Goal: Information Seeking & Learning: Find contact information

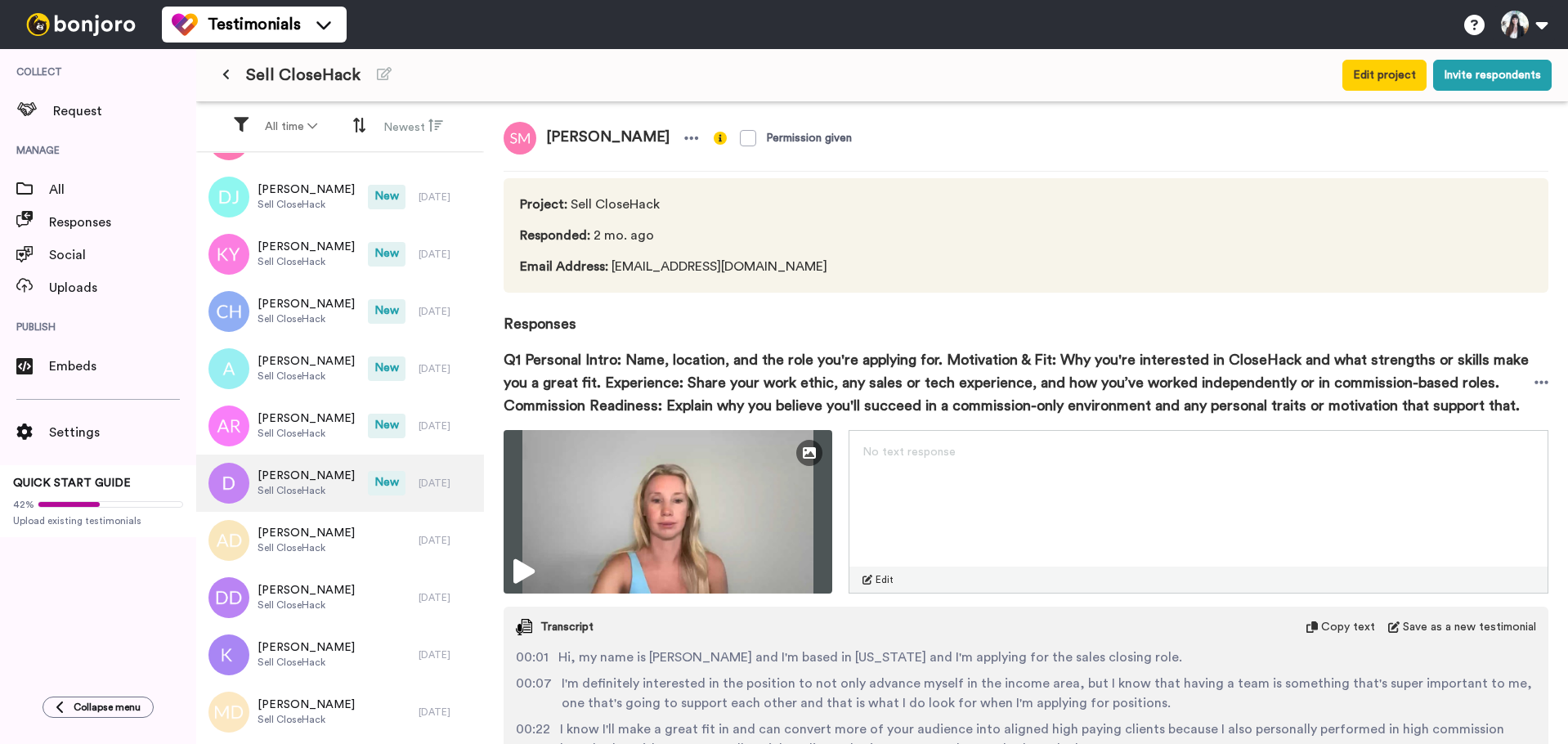
scroll to position [265, 0]
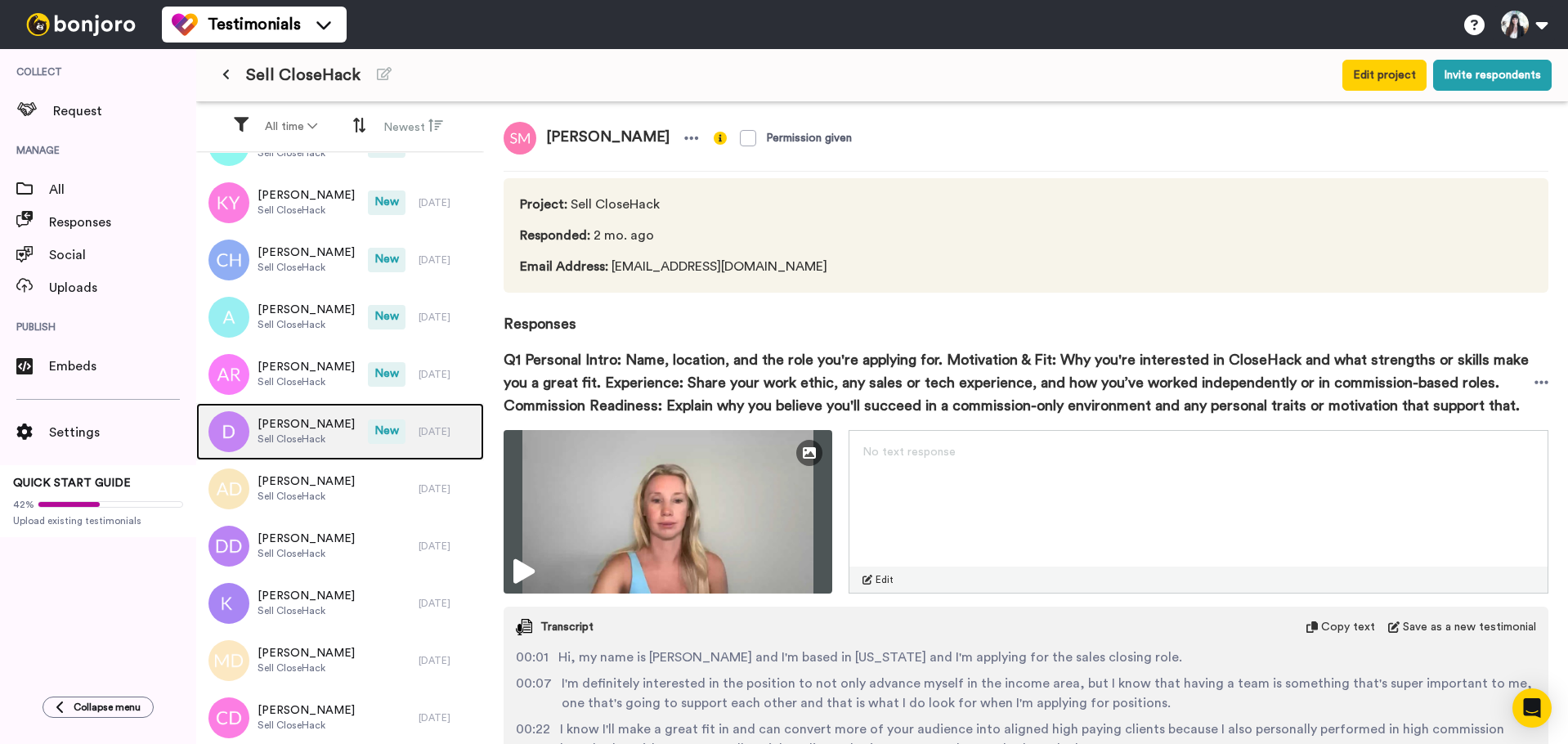
click at [316, 427] on span "[PERSON_NAME]" at bounding box center [306, 424] width 97 height 16
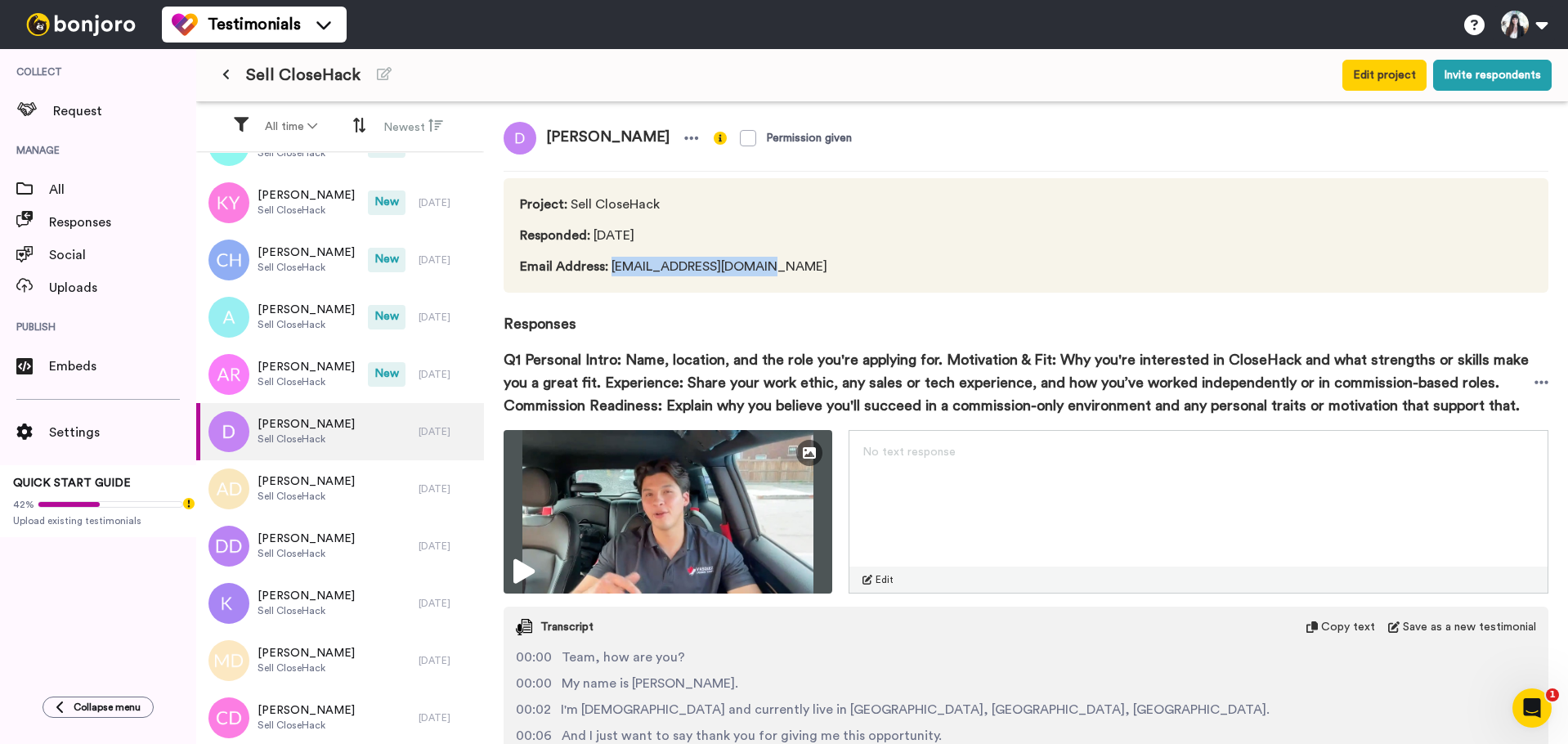
drag, startPoint x: 767, startPoint y: 264, endPoint x: 605, endPoint y: 270, distance: 162.1
click at [605, 270] on span "Email Address : [EMAIL_ADDRESS][DOMAIN_NAME]" at bounding box center [677, 266] width 313 height 20
copy span "[EMAIL_ADDRESS][DOMAIN_NAME]"
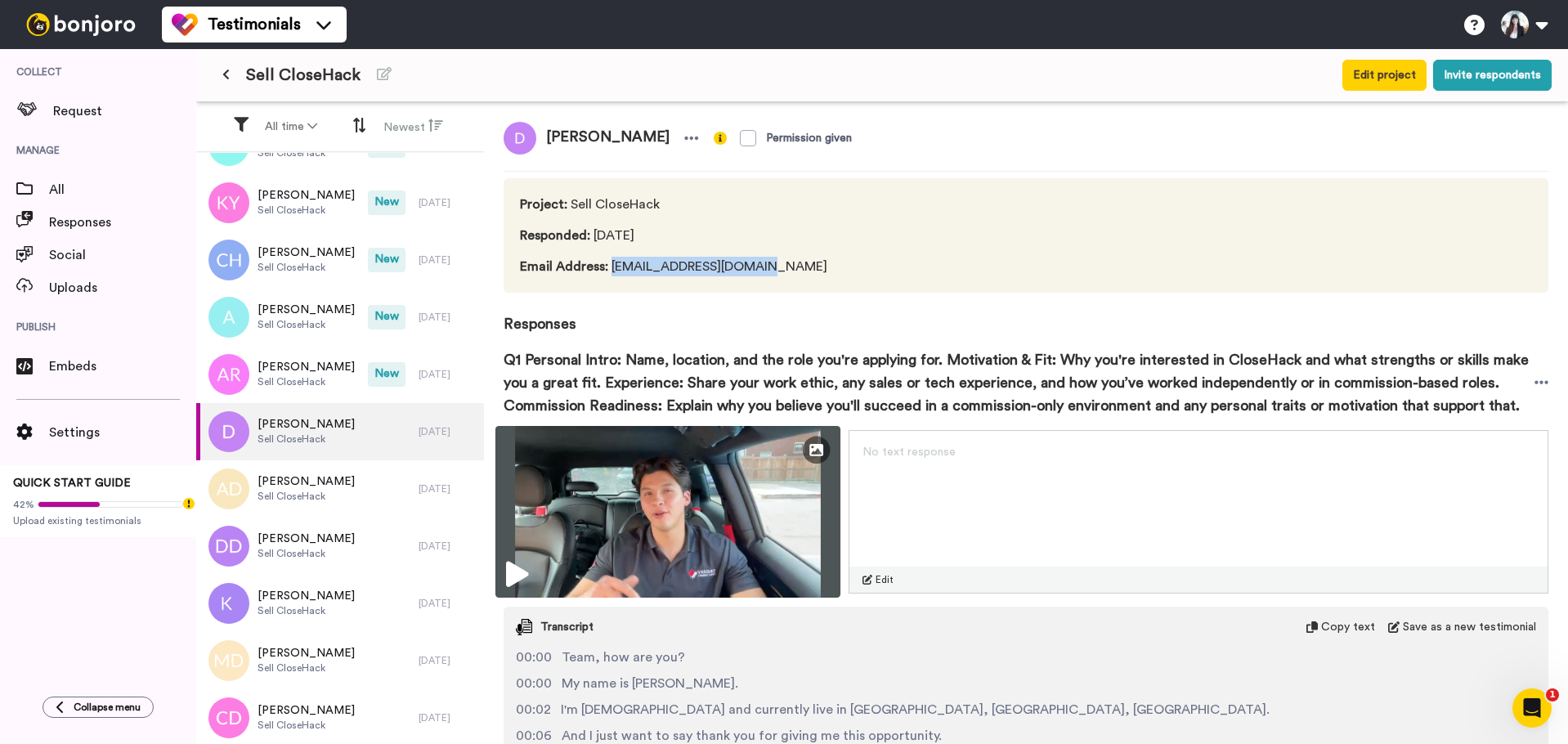
click at [669, 487] on img at bounding box center [668, 512] width 345 height 172
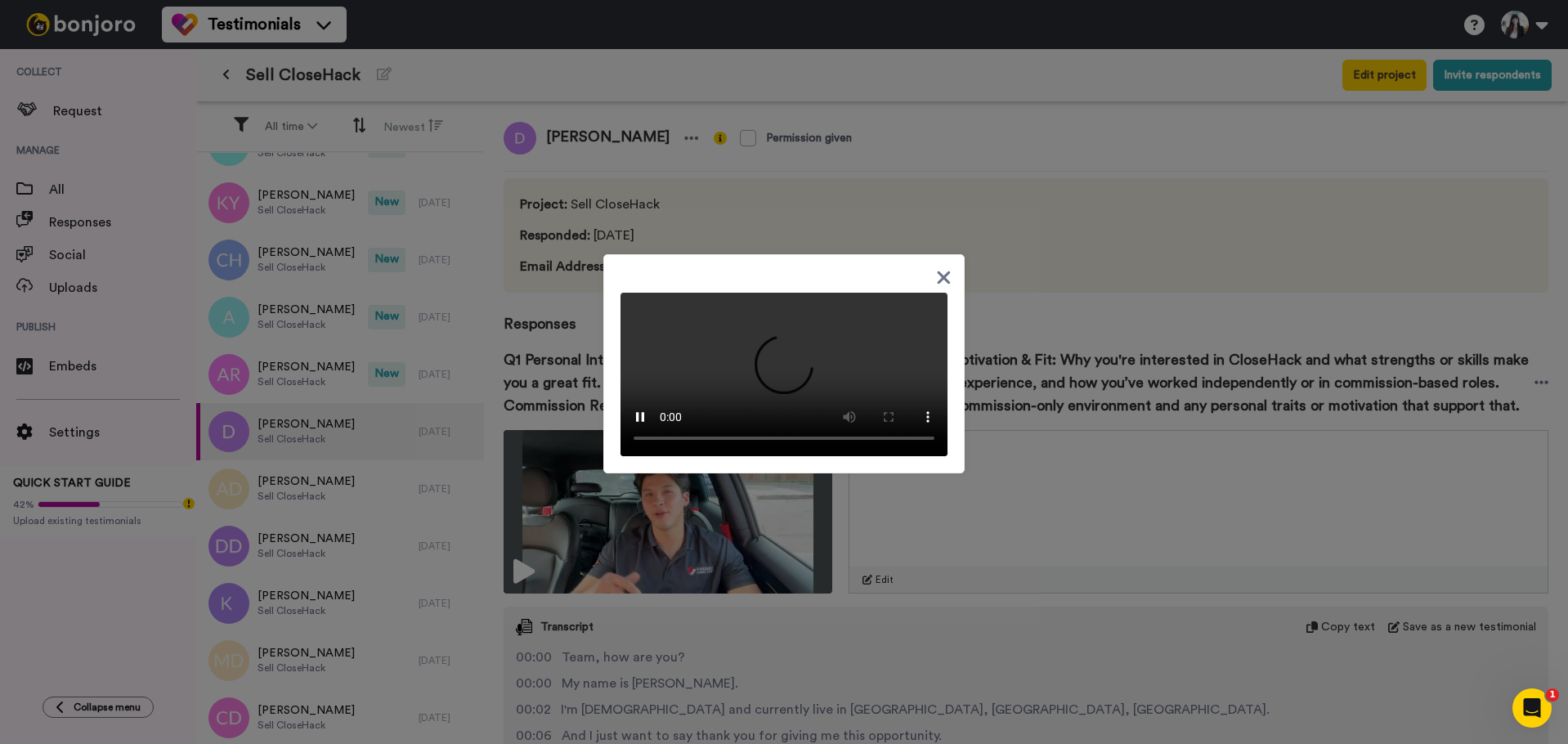
click at [936, 267] on icon at bounding box center [943, 277] width 16 height 20
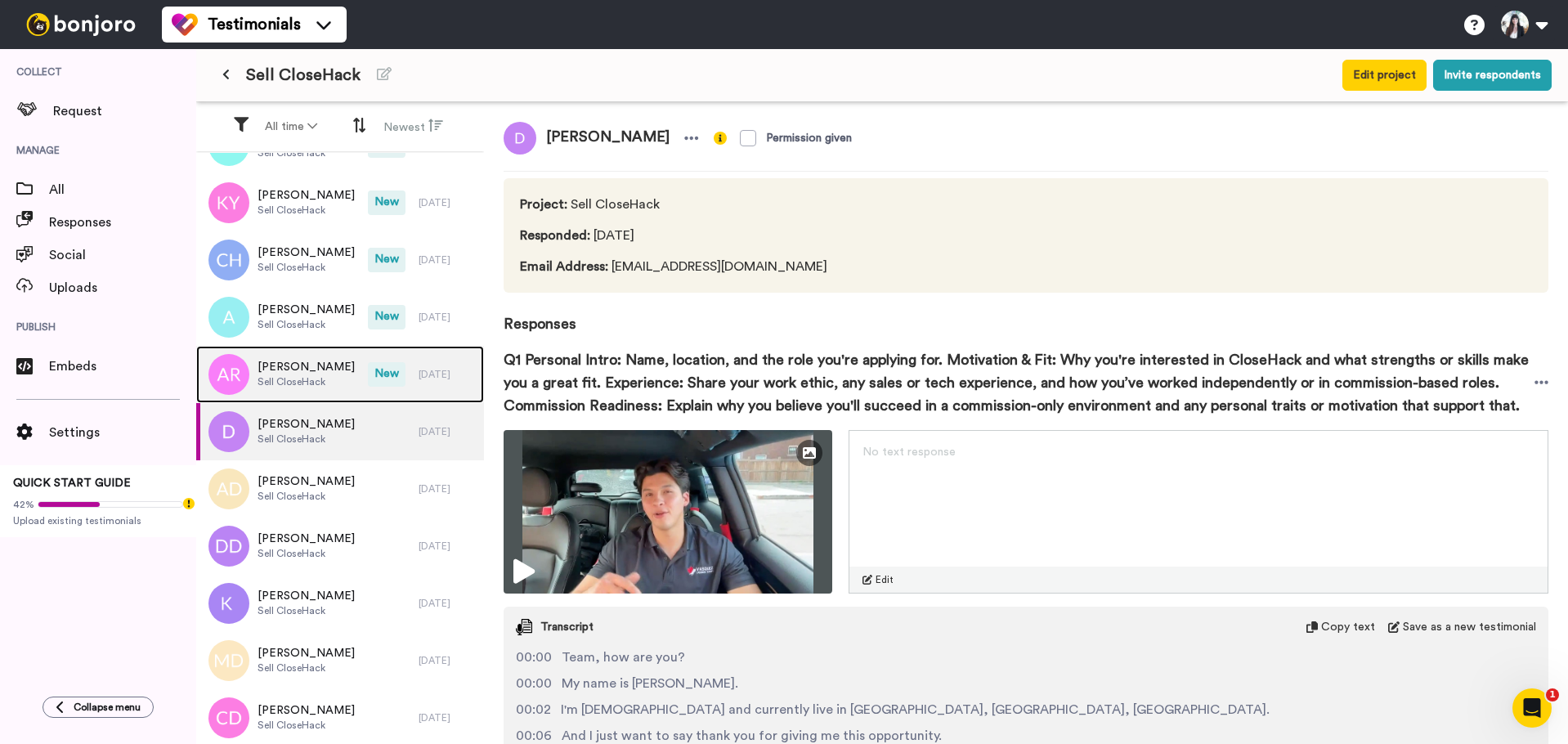
click at [290, 370] on span "[PERSON_NAME]" at bounding box center [306, 367] width 97 height 16
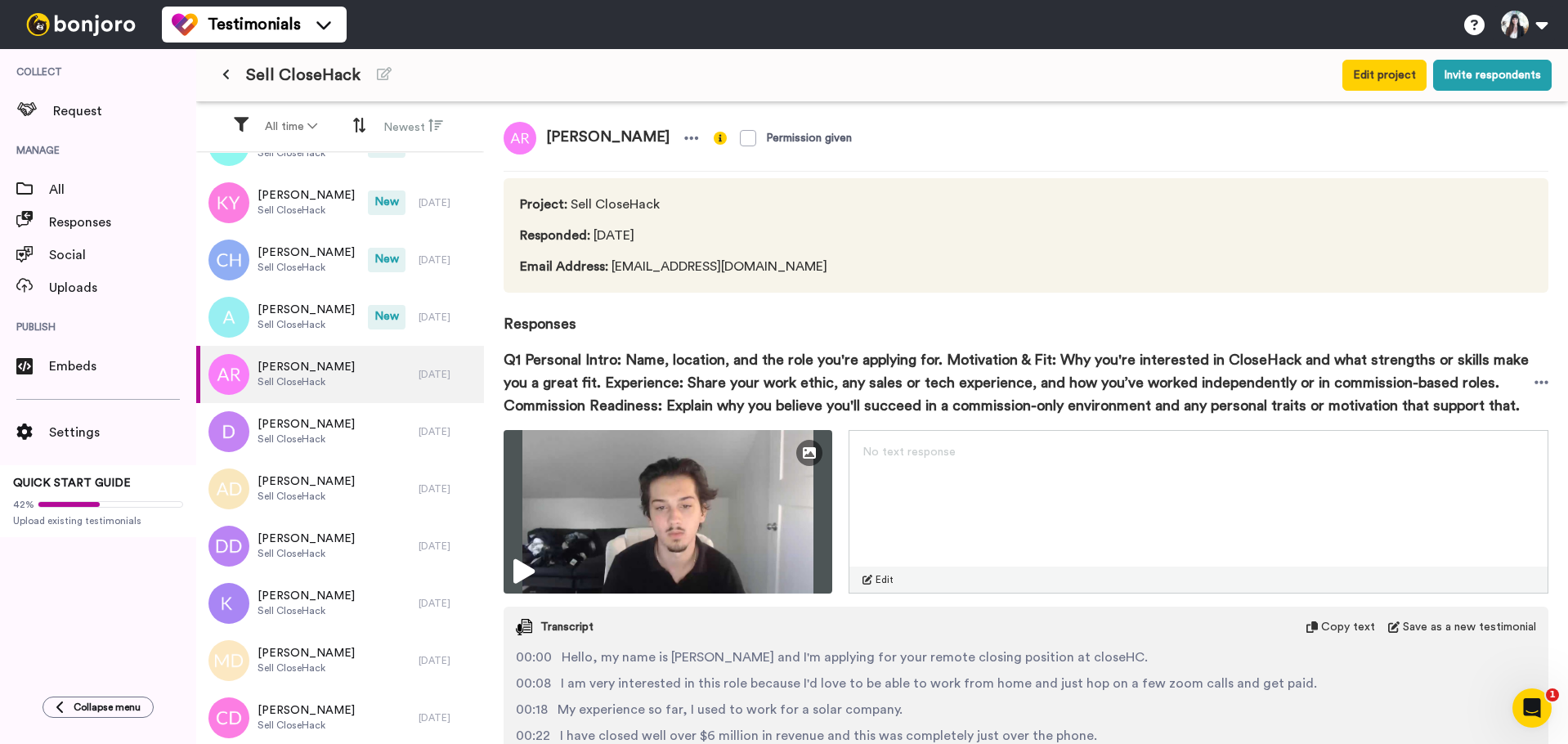
click at [612, 138] on span "[PERSON_NAME]" at bounding box center [608, 138] width 143 height 33
click at [613, 138] on span "[PERSON_NAME]" at bounding box center [608, 138] width 143 height 33
copy div "[PERSON_NAME]"
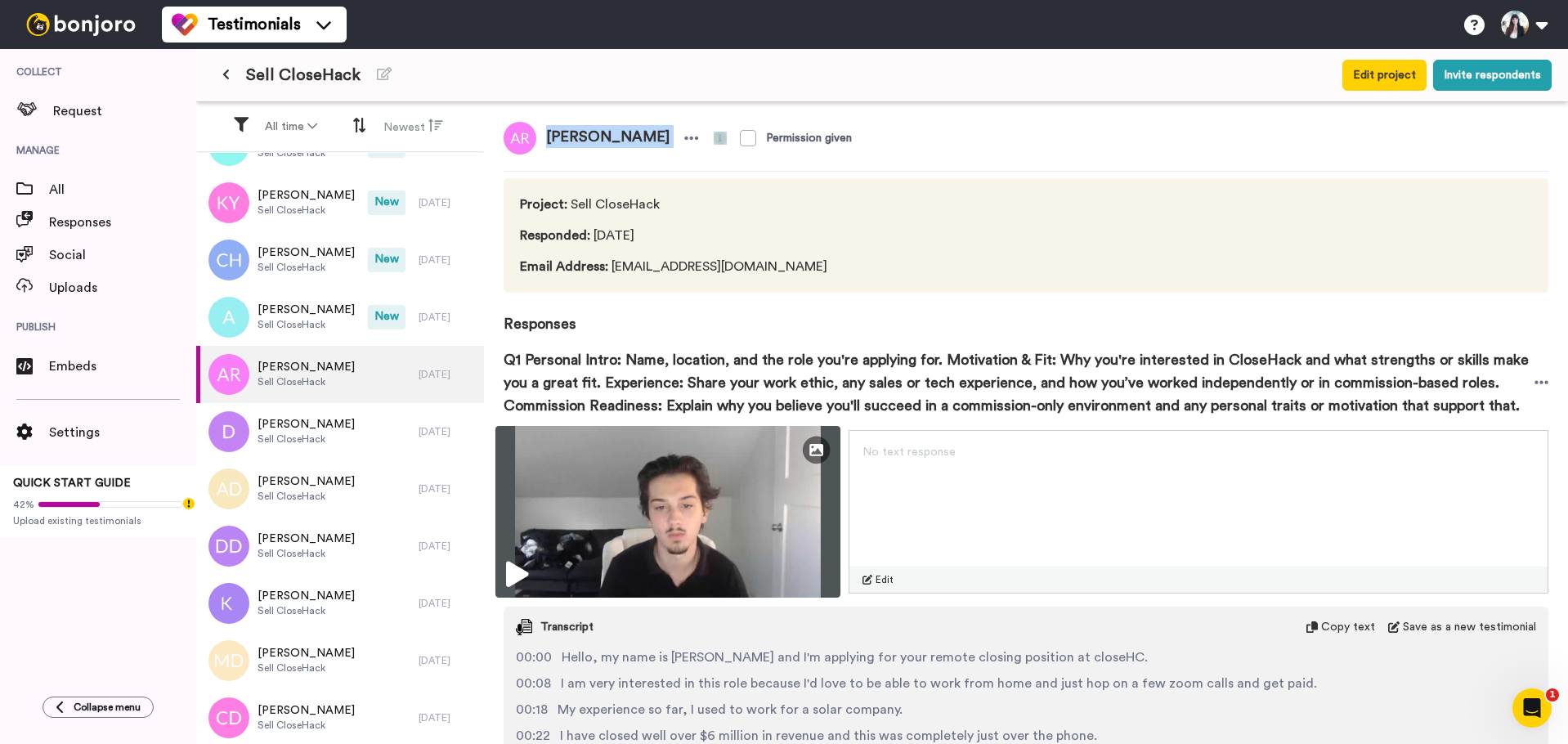
click at [664, 466] on img at bounding box center [668, 512] width 345 height 172
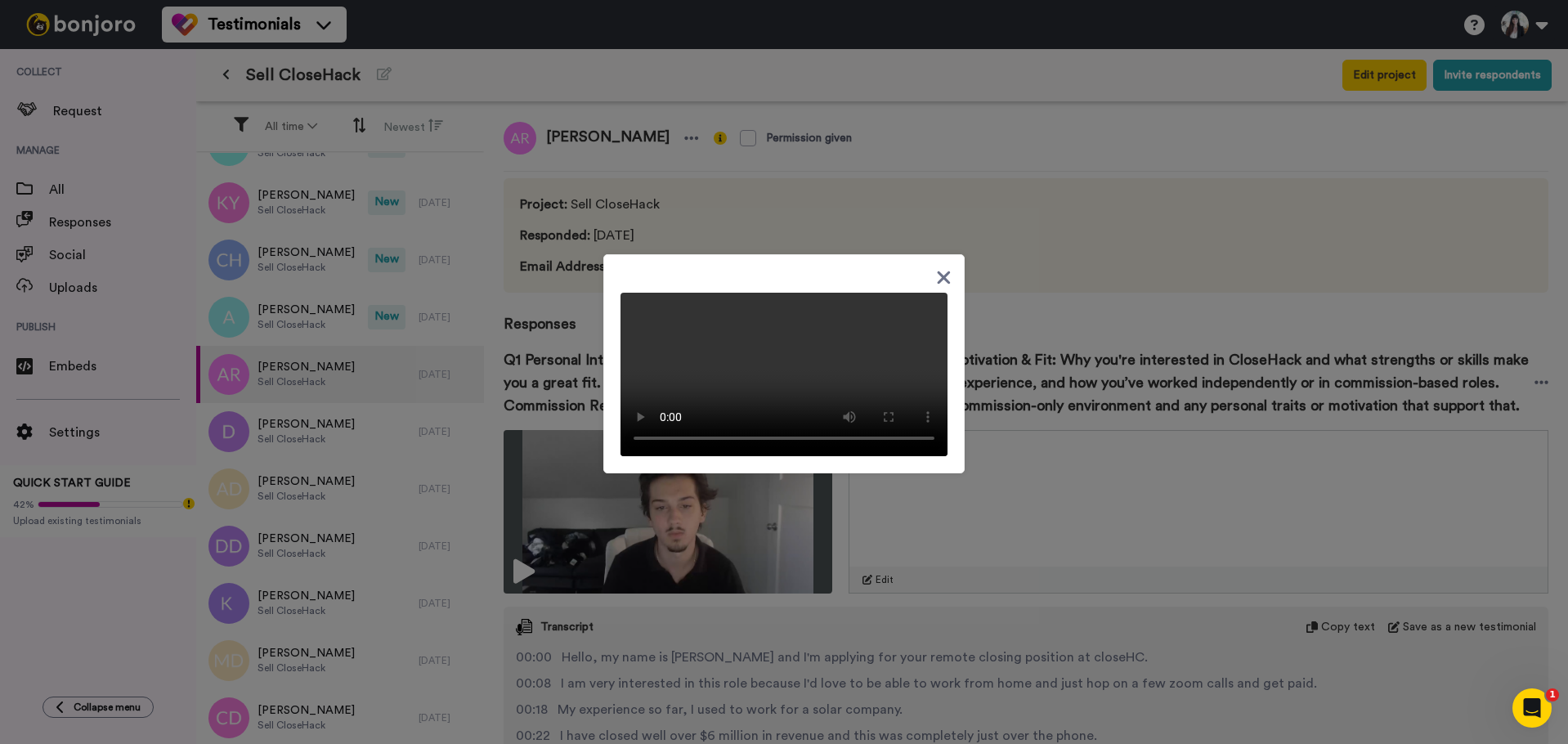
click at [937, 267] on icon at bounding box center [943, 277] width 16 height 20
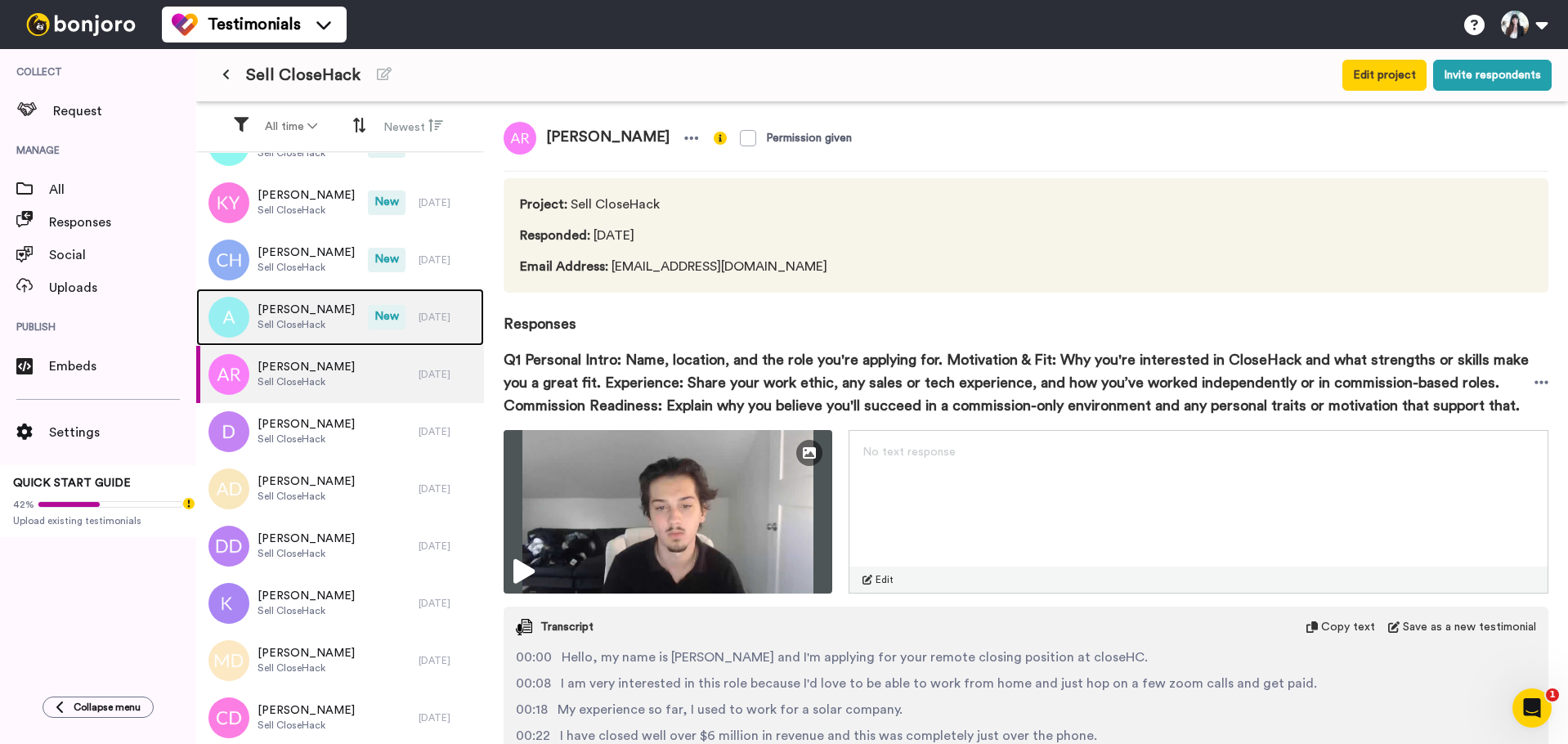
click at [283, 318] on span "Sell CloseHack" at bounding box center [306, 324] width 97 height 13
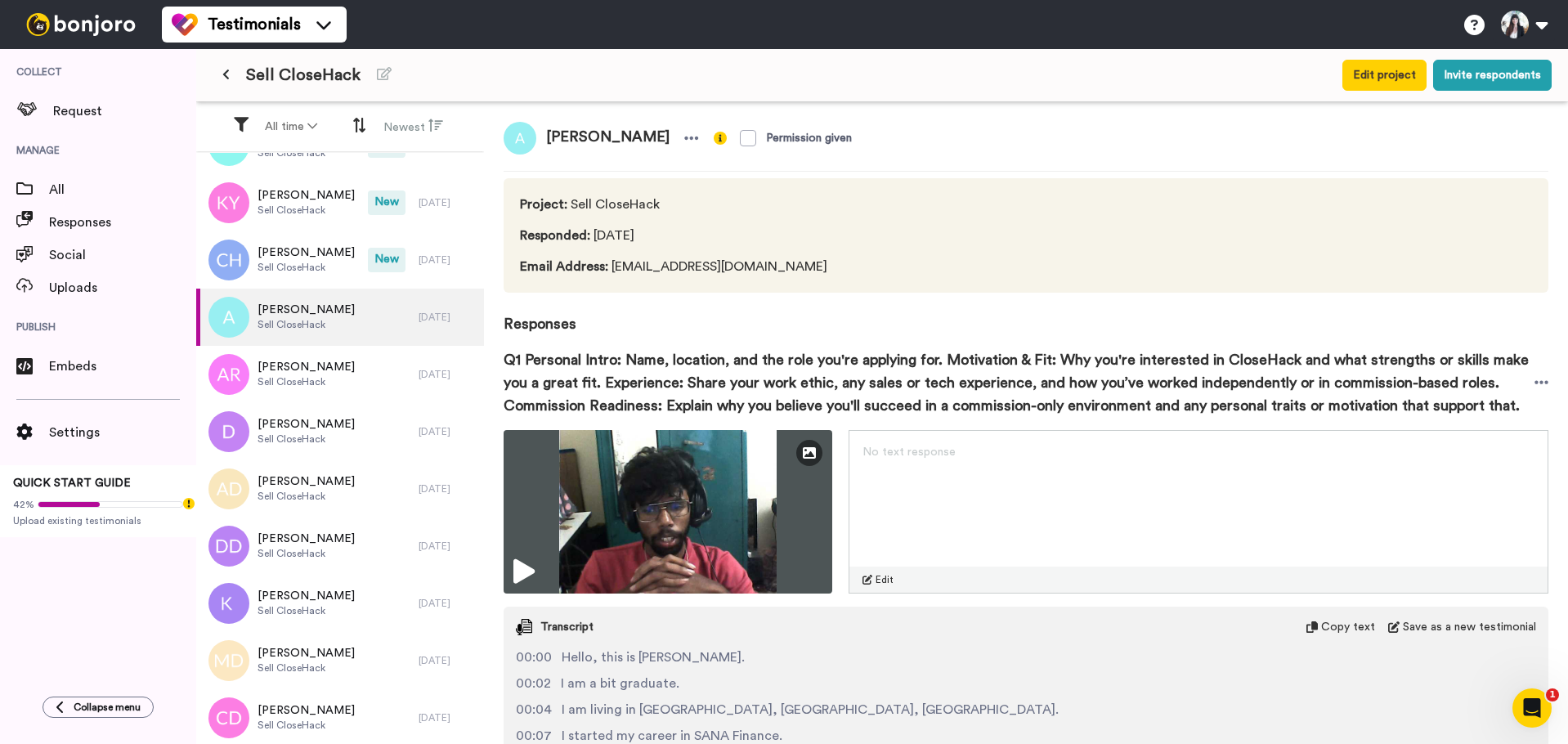
click at [566, 138] on span "[PERSON_NAME]" at bounding box center [608, 138] width 143 height 33
copy span "[PERSON_NAME]"
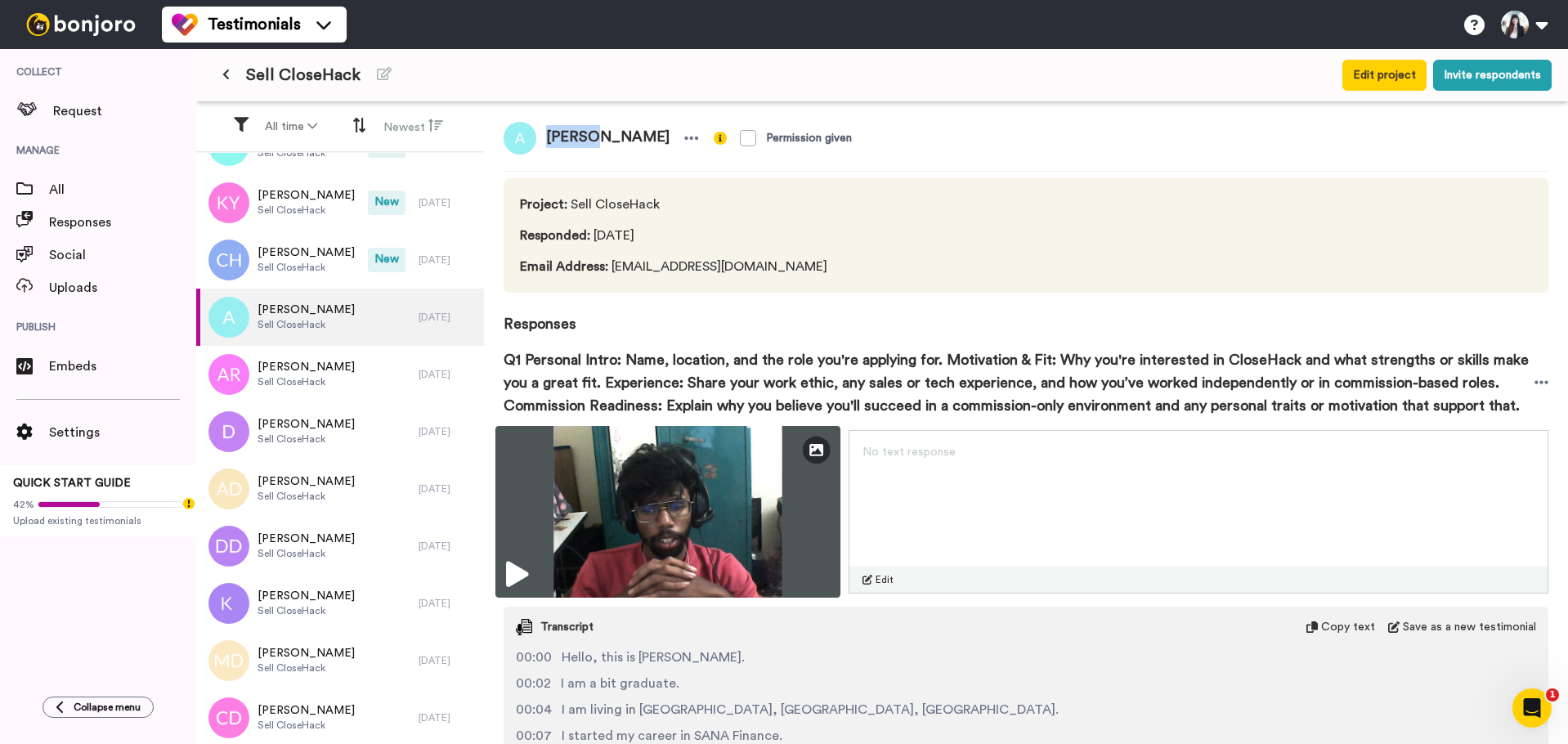
click at [691, 512] on img at bounding box center [668, 512] width 345 height 172
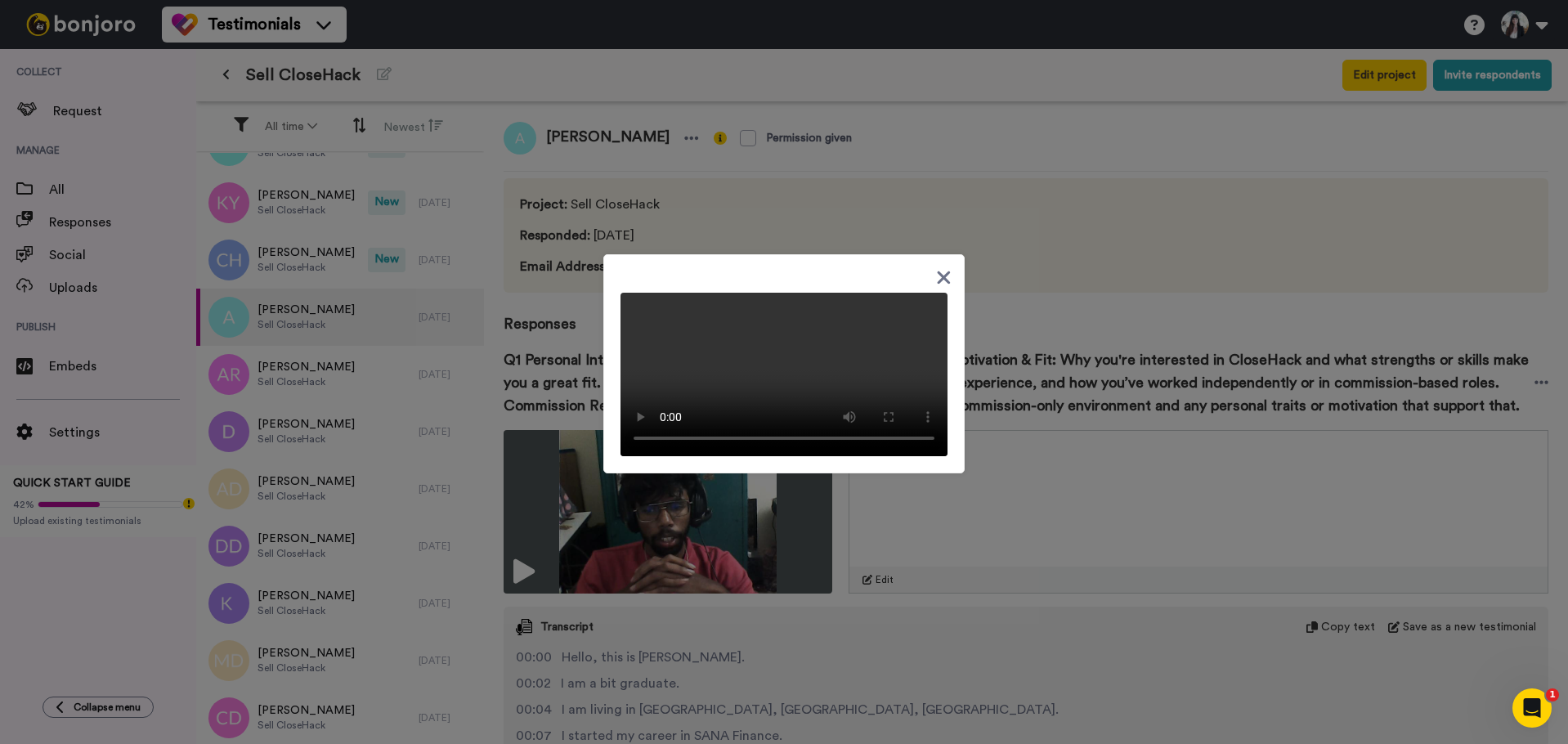
click at [942, 267] on icon at bounding box center [943, 277] width 16 height 20
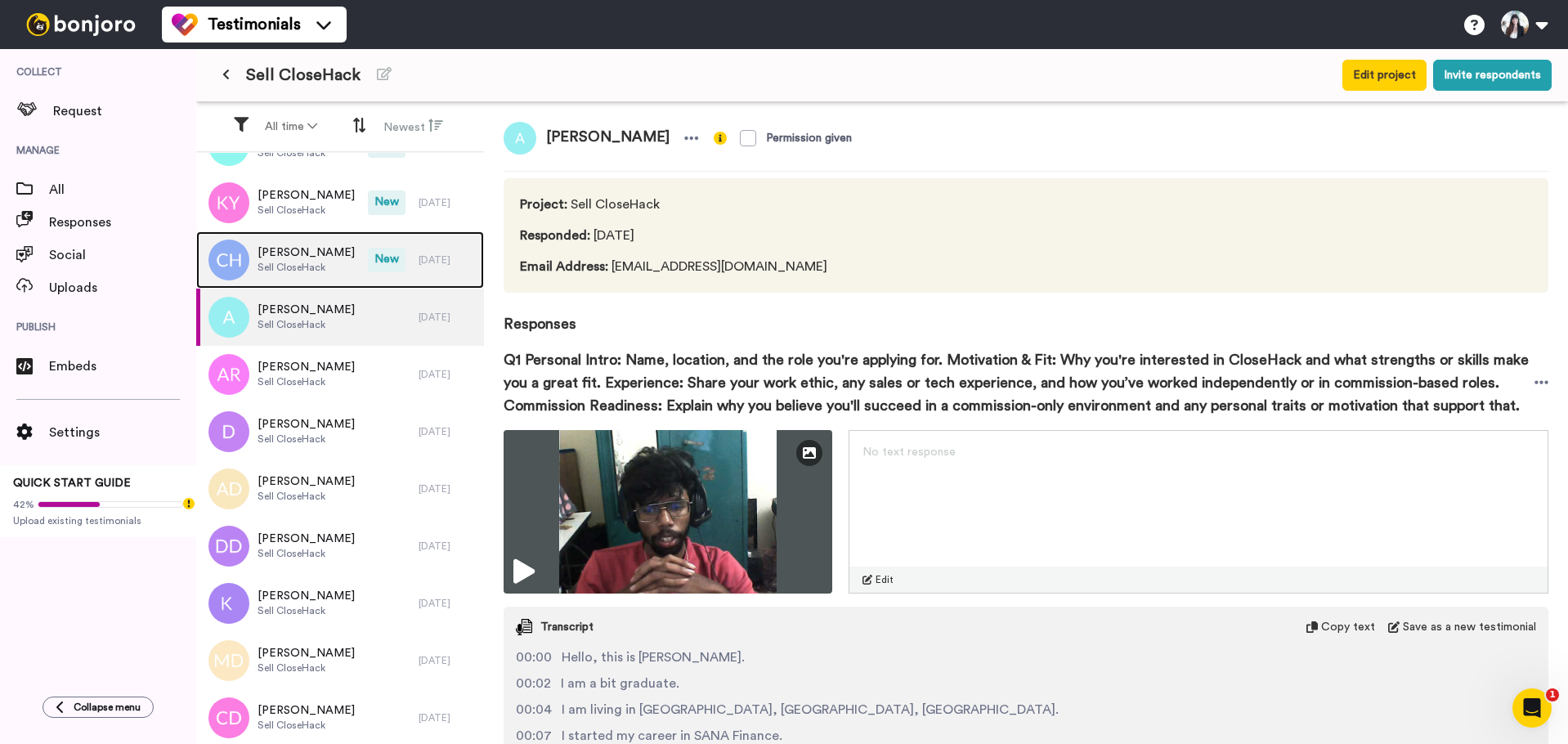
click at [317, 270] on span "Sell CloseHack" at bounding box center [306, 267] width 97 height 13
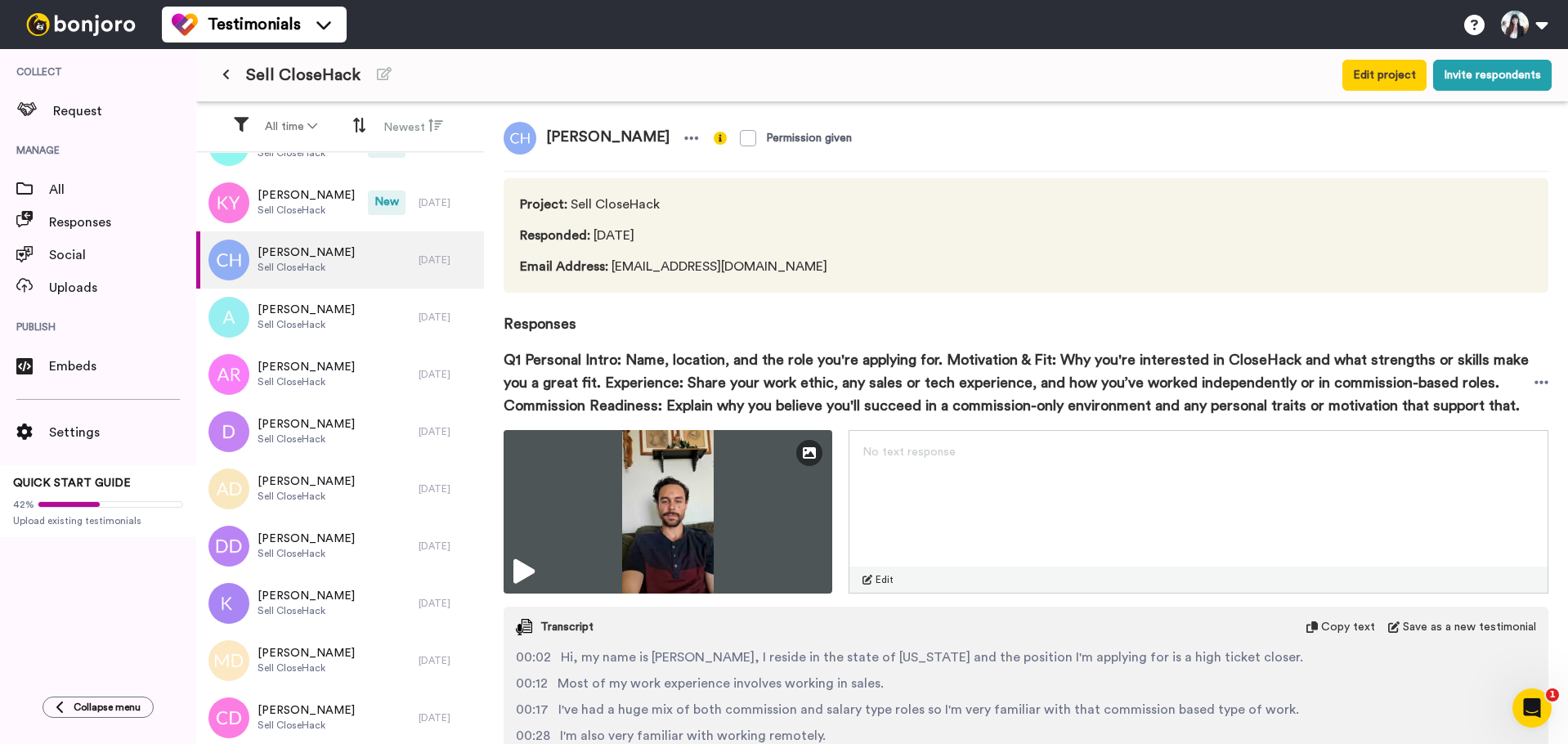
click at [570, 131] on span "[PERSON_NAME]" at bounding box center [608, 138] width 143 height 33
copy div "[PERSON_NAME]"
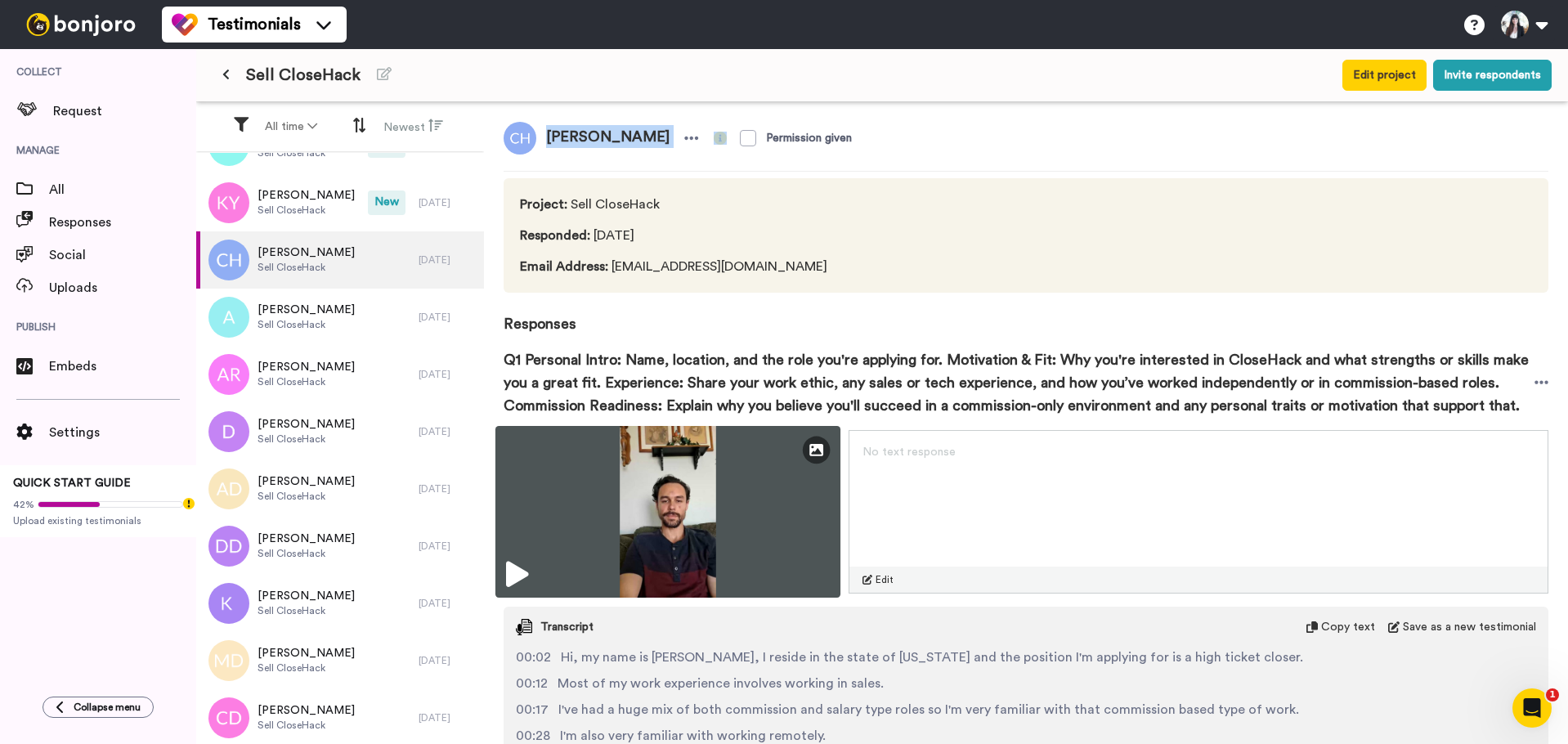
click at [685, 513] on img at bounding box center [668, 512] width 345 height 172
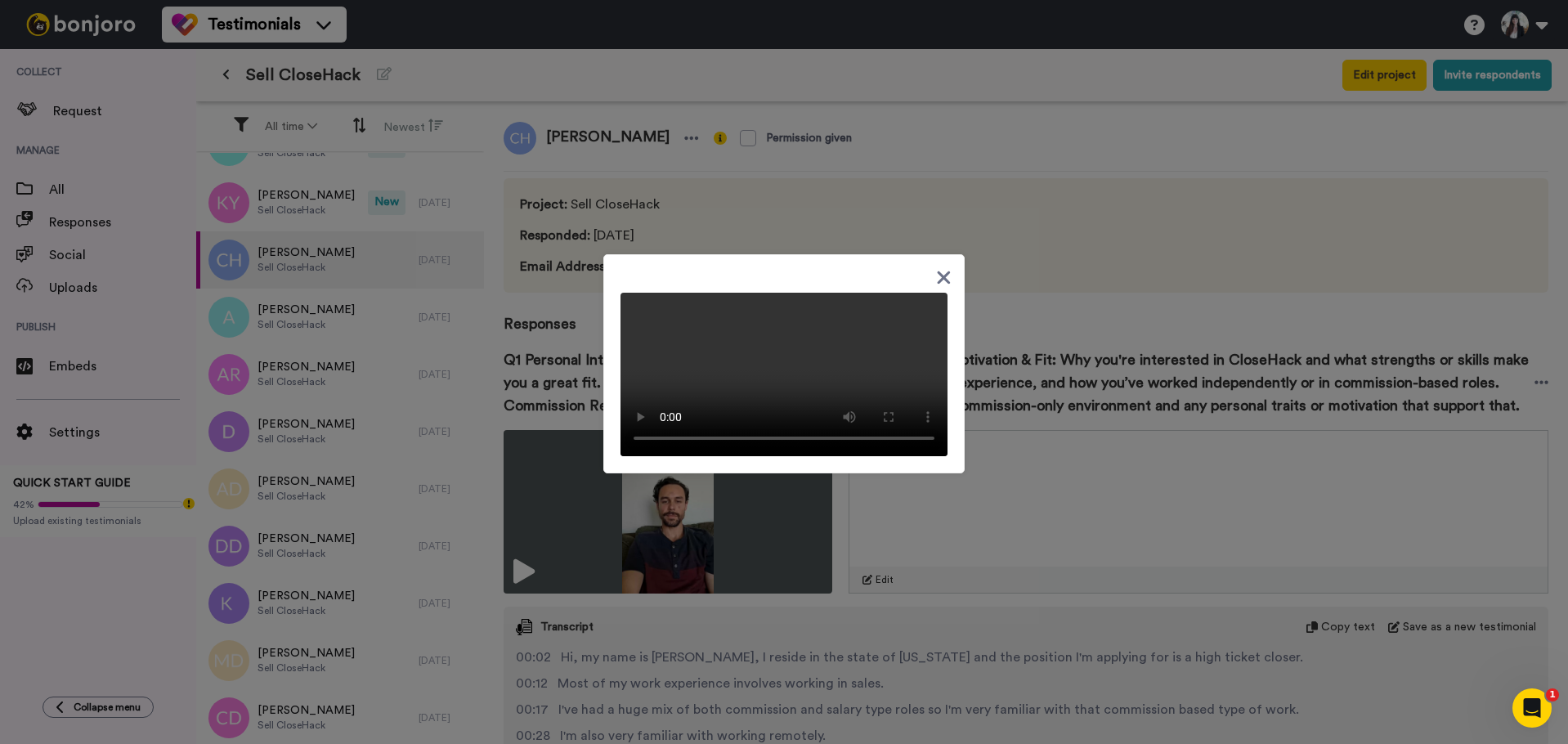
click at [944, 267] on icon at bounding box center [943, 277] width 16 height 20
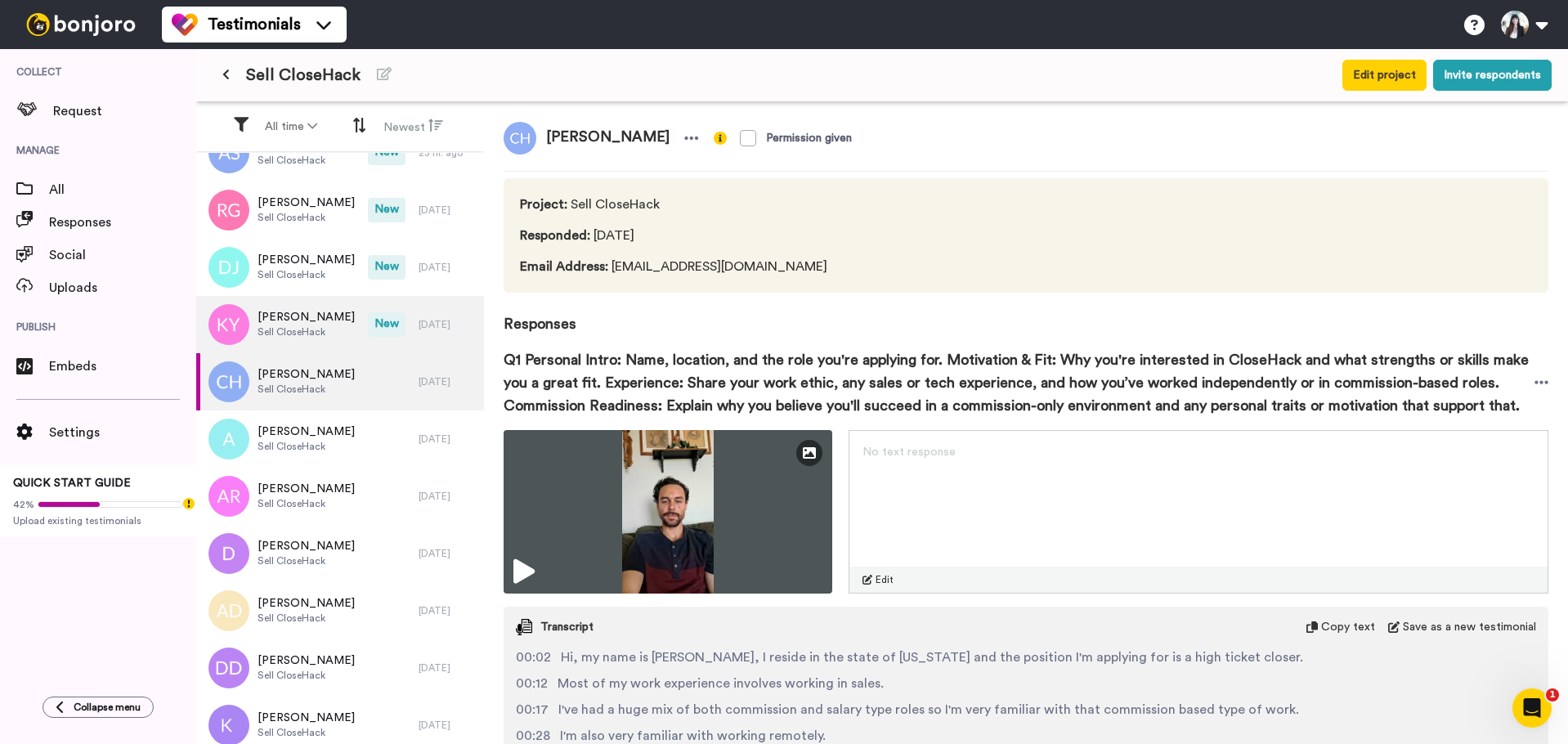
scroll to position [102, 0]
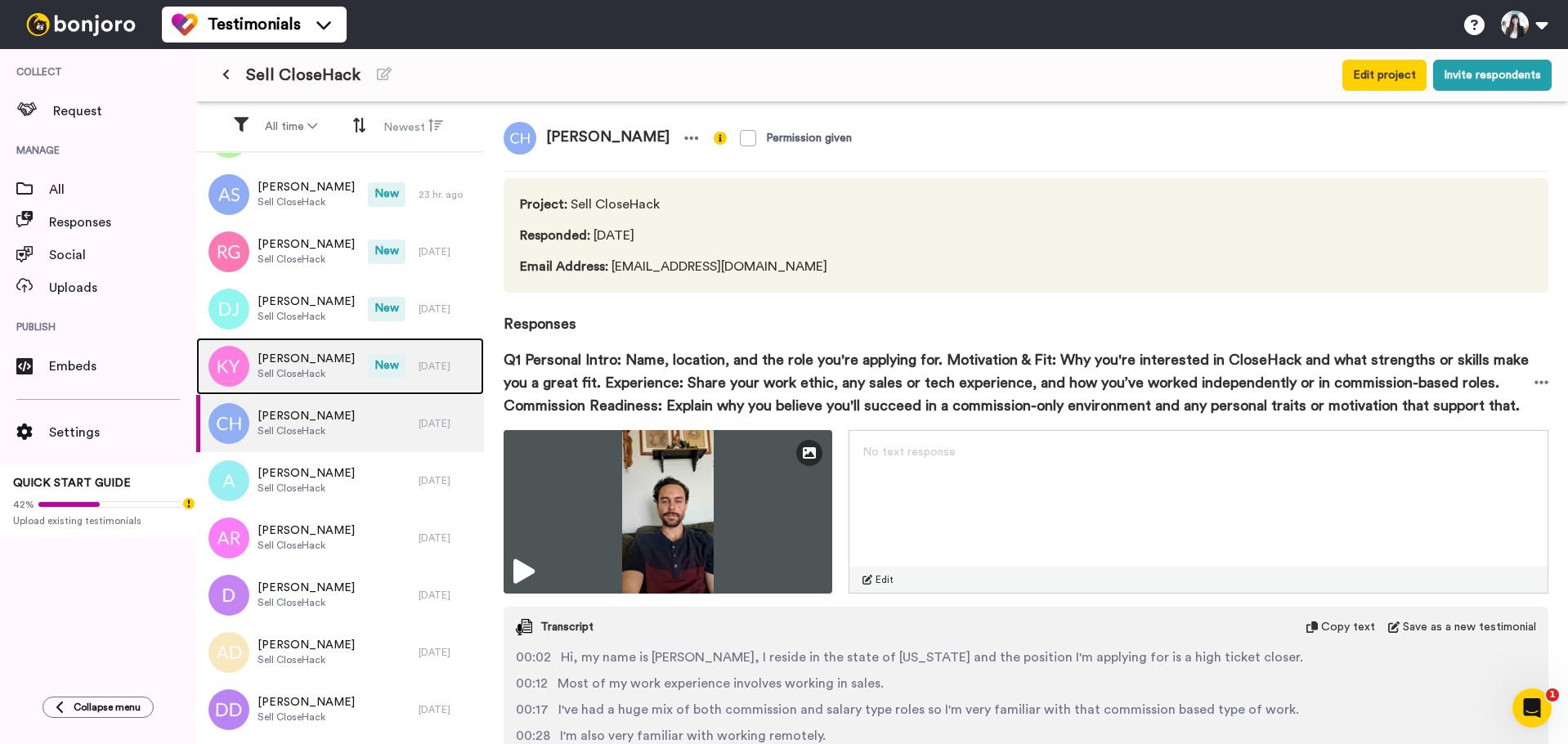
click at [321, 368] on span "Sell CloseHack" at bounding box center [306, 374] width 97 height 13
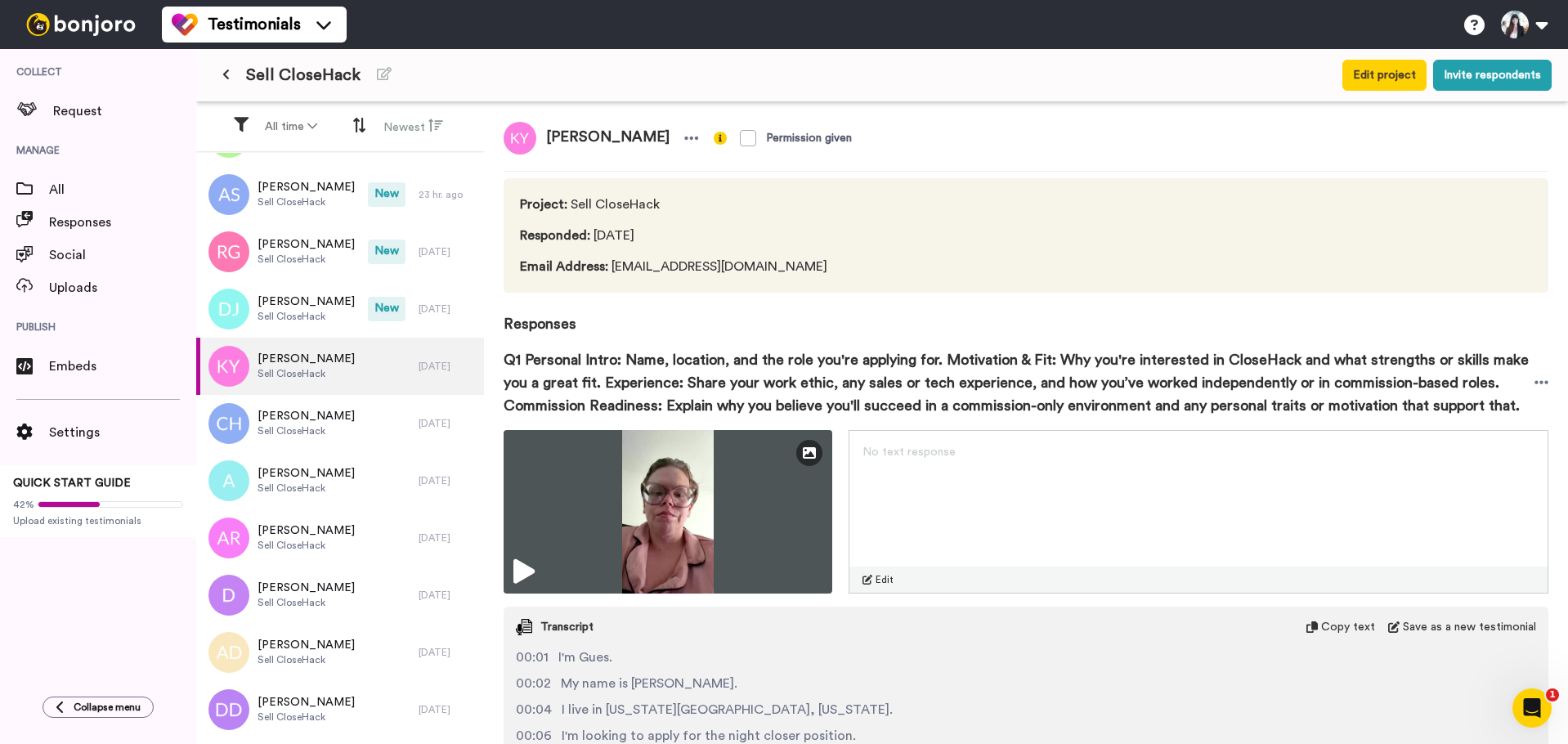
click at [574, 133] on span "[PERSON_NAME]" at bounding box center [608, 138] width 143 height 33
copy div "[PERSON_NAME]"
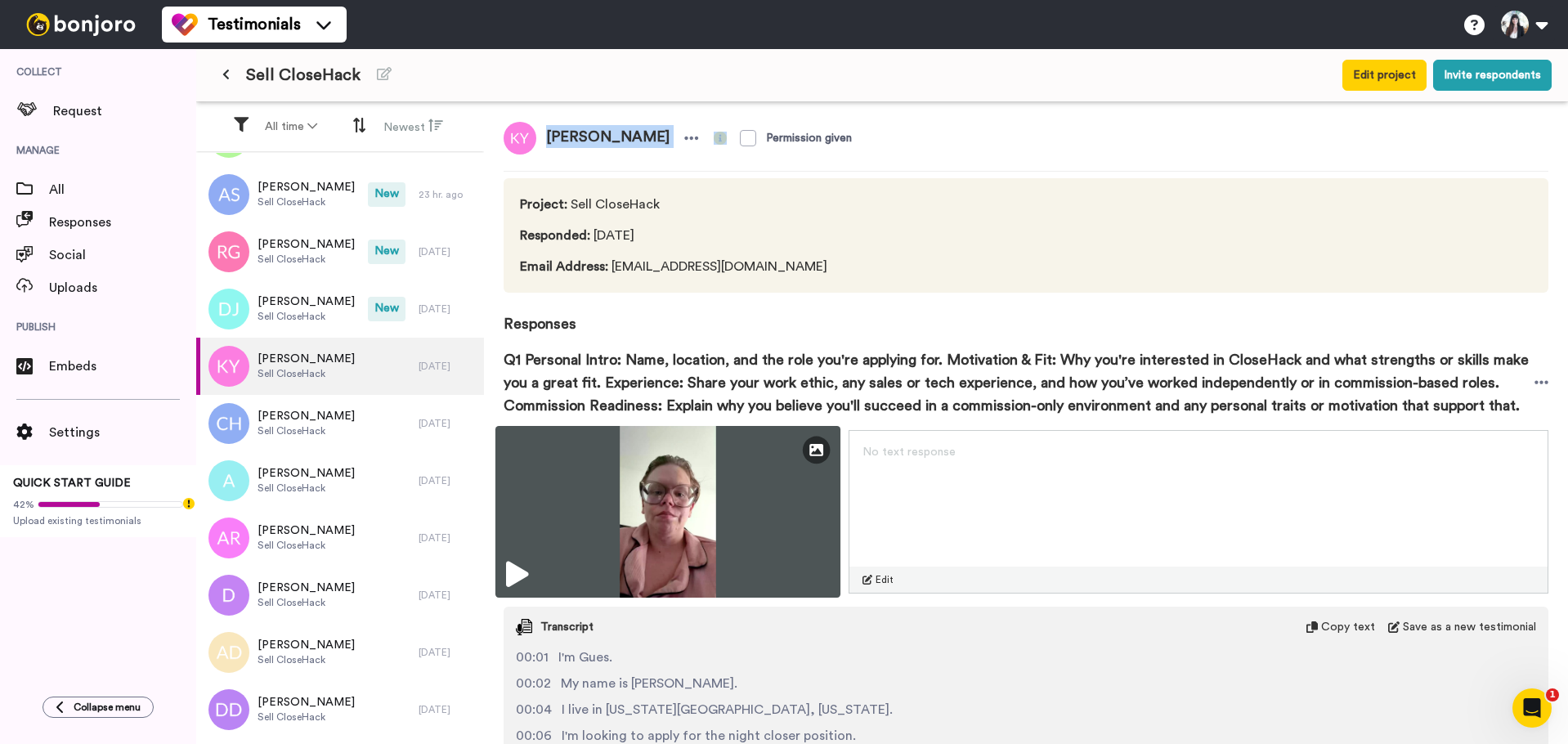
click at [641, 490] on img at bounding box center [668, 512] width 345 height 172
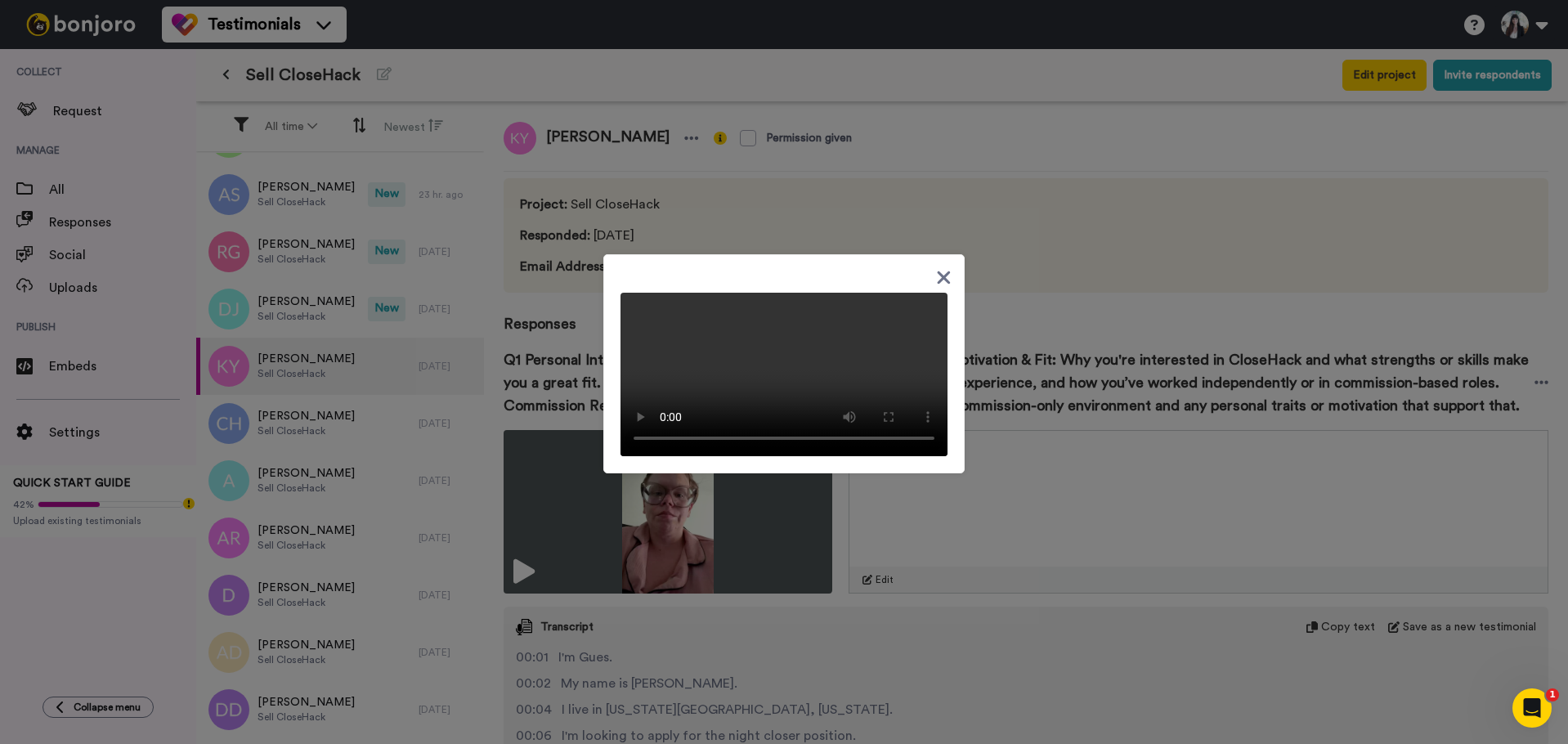
click at [938, 271] on icon at bounding box center [944, 278] width 13 height 13
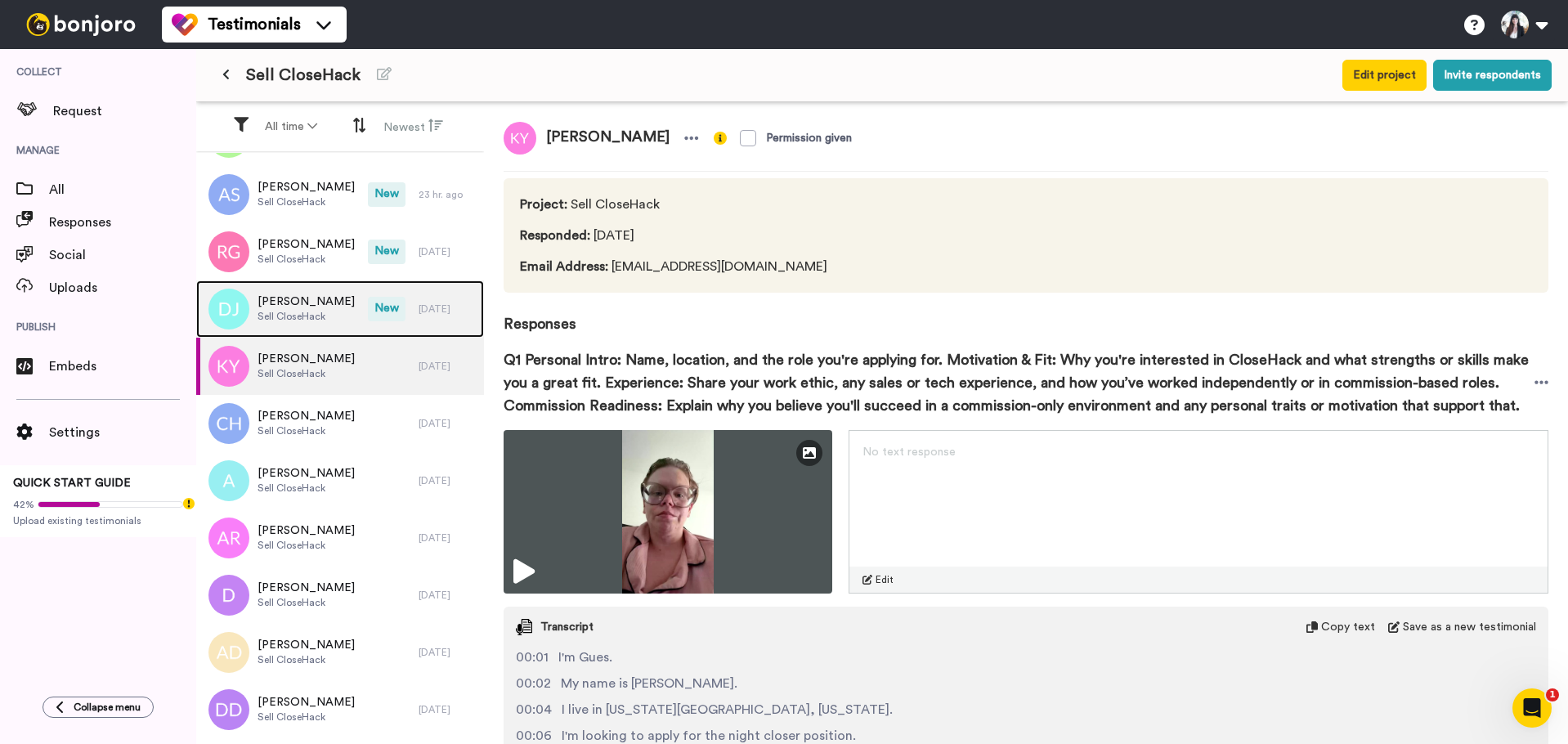
click at [307, 312] on span "Sell CloseHack" at bounding box center [306, 316] width 97 height 13
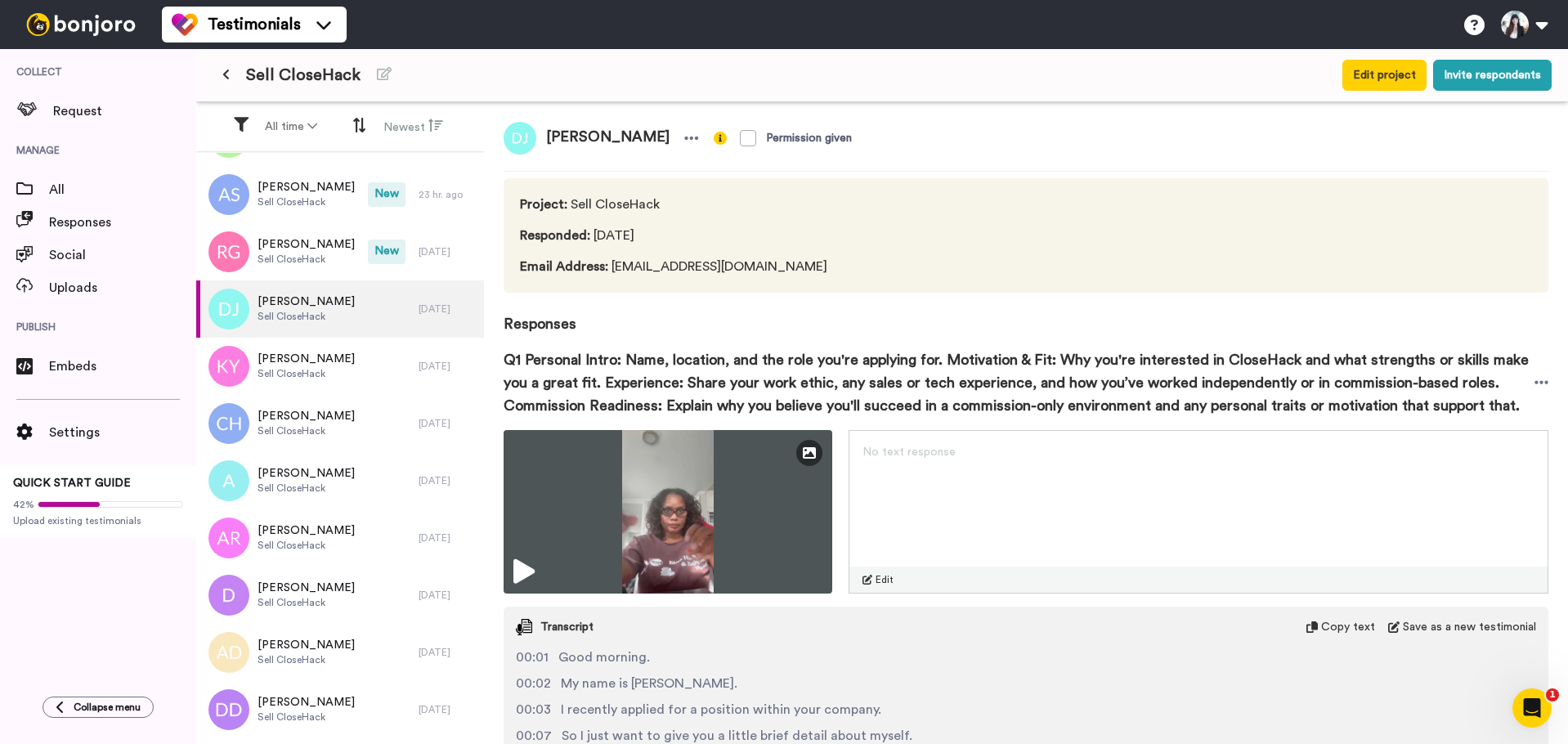
click at [583, 131] on span "[PERSON_NAME]" at bounding box center [608, 138] width 143 height 33
copy div "[PERSON_NAME]"
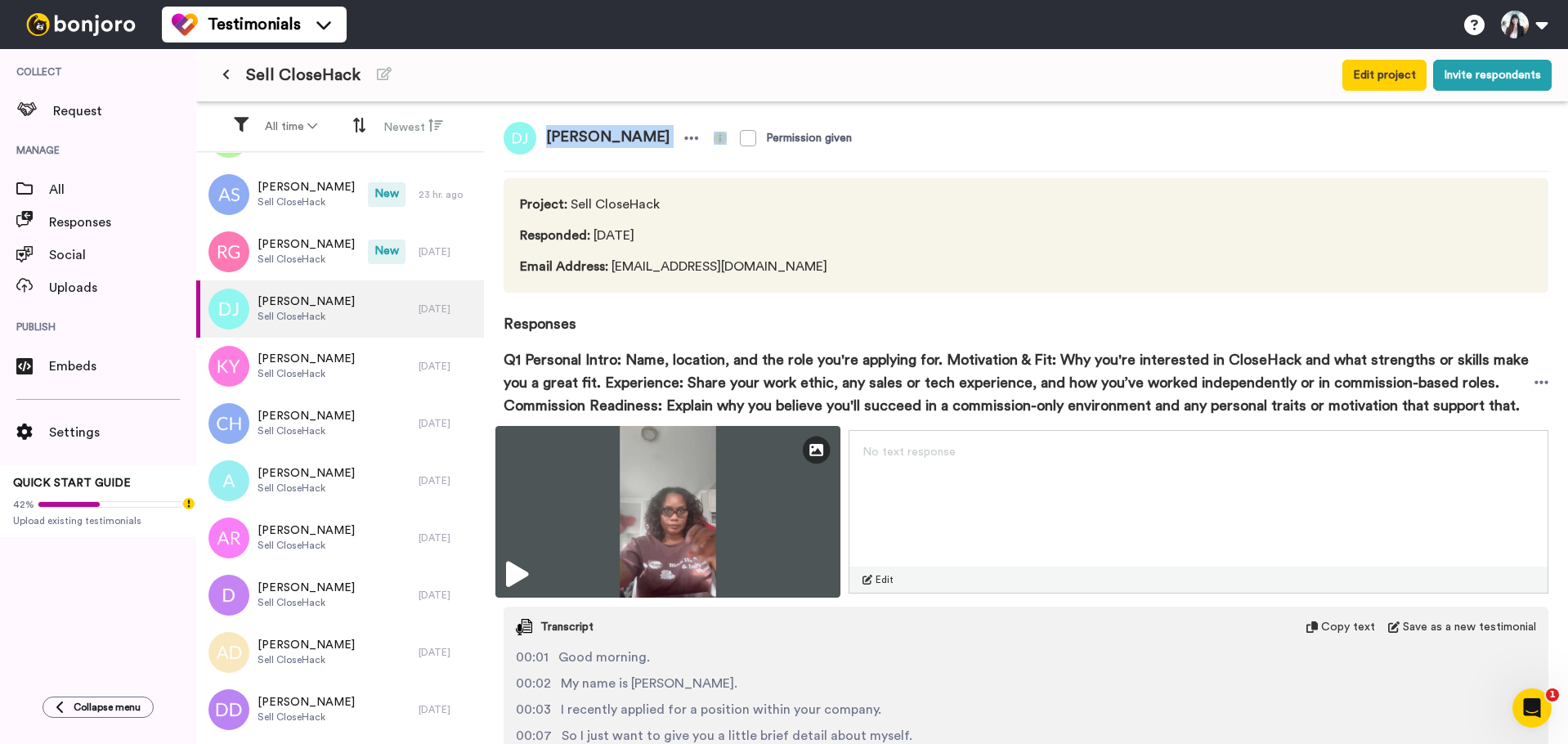
click at [699, 515] on img at bounding box center [668, 512] width 345 height 172
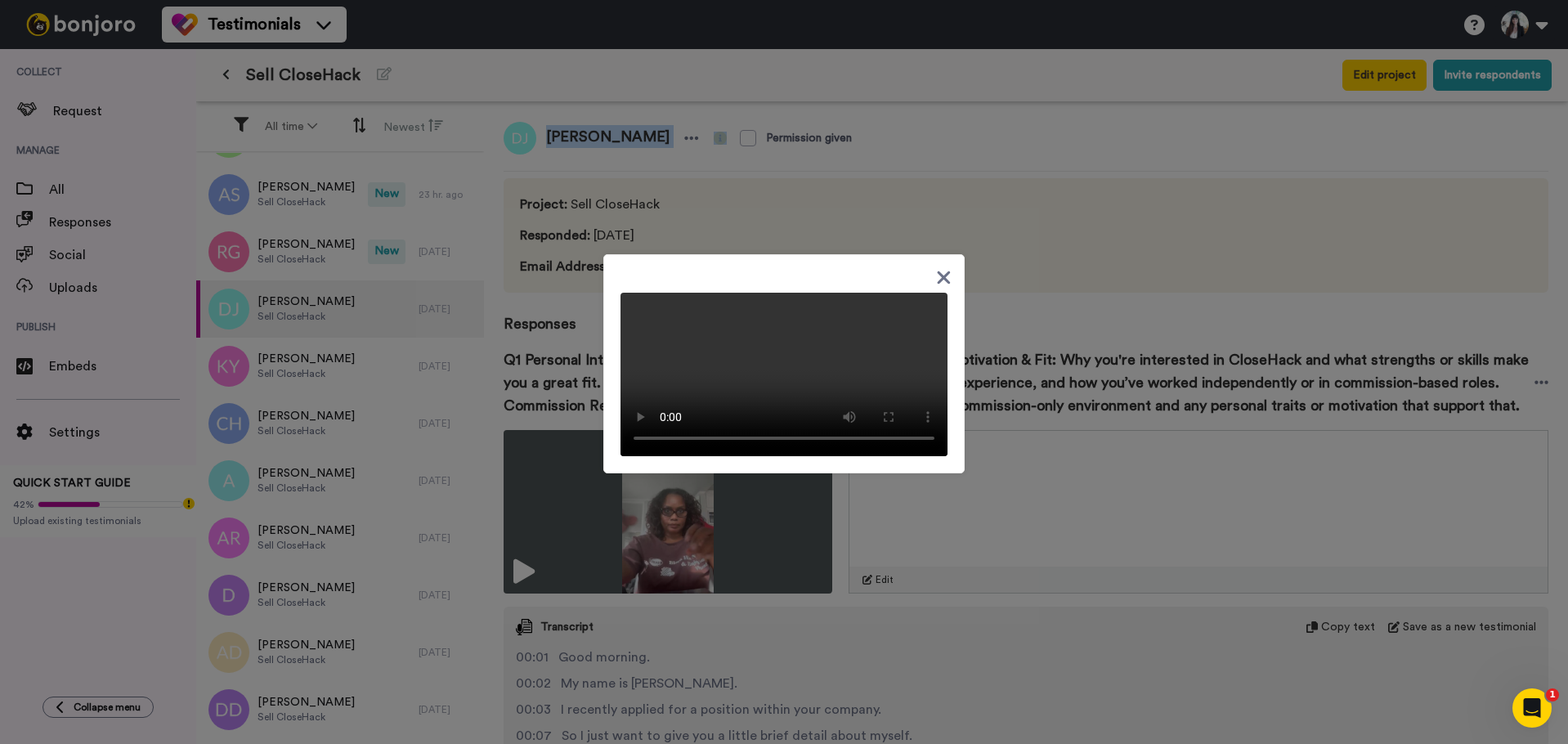
click at [759, 456] on video at bounding box center [783, 374] width 327 height 164
click at [936, 267] on icon at bounding box center [943, 277] width 16 height 20
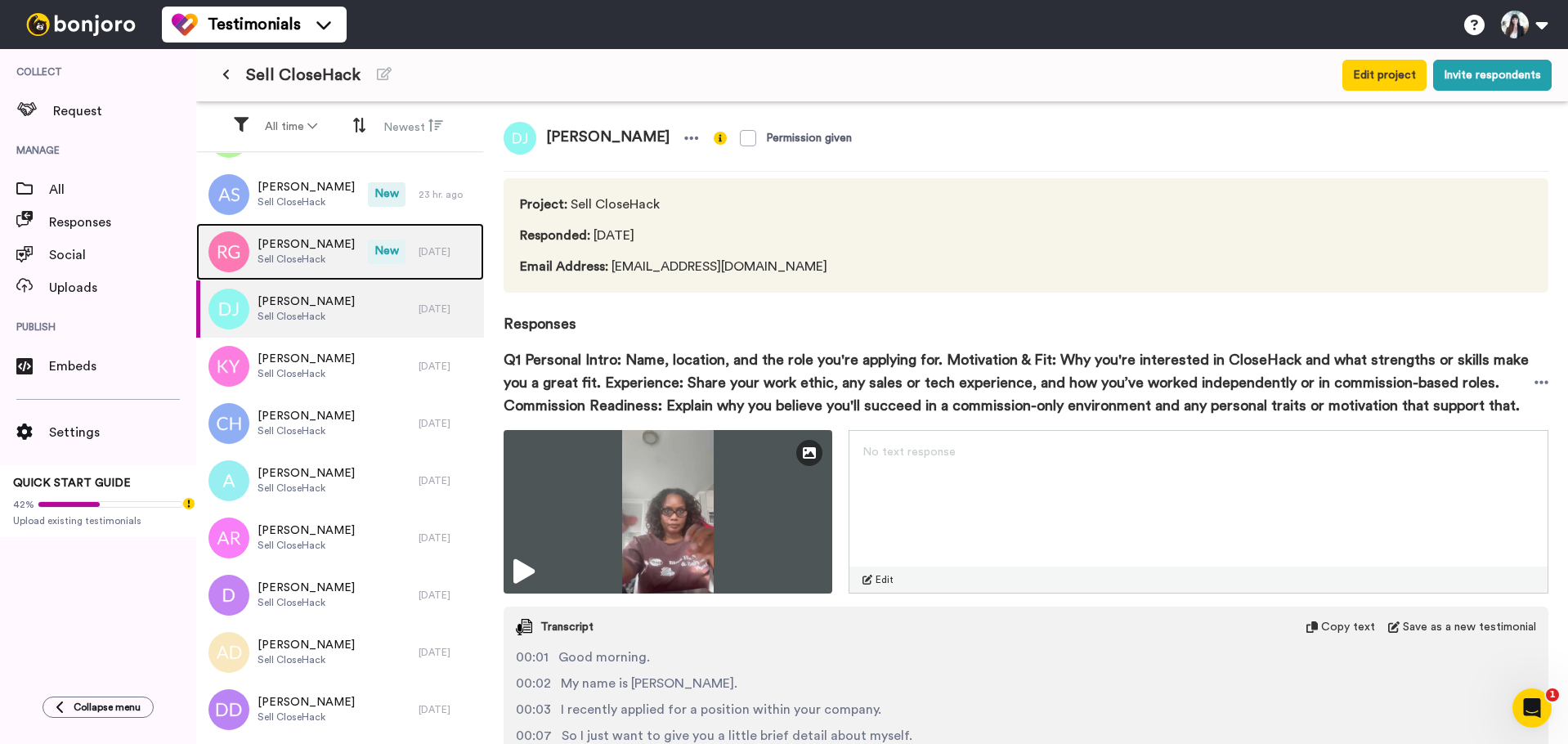
click at [244, 238] on img at bounding box center [229, 252] width 41 height 41
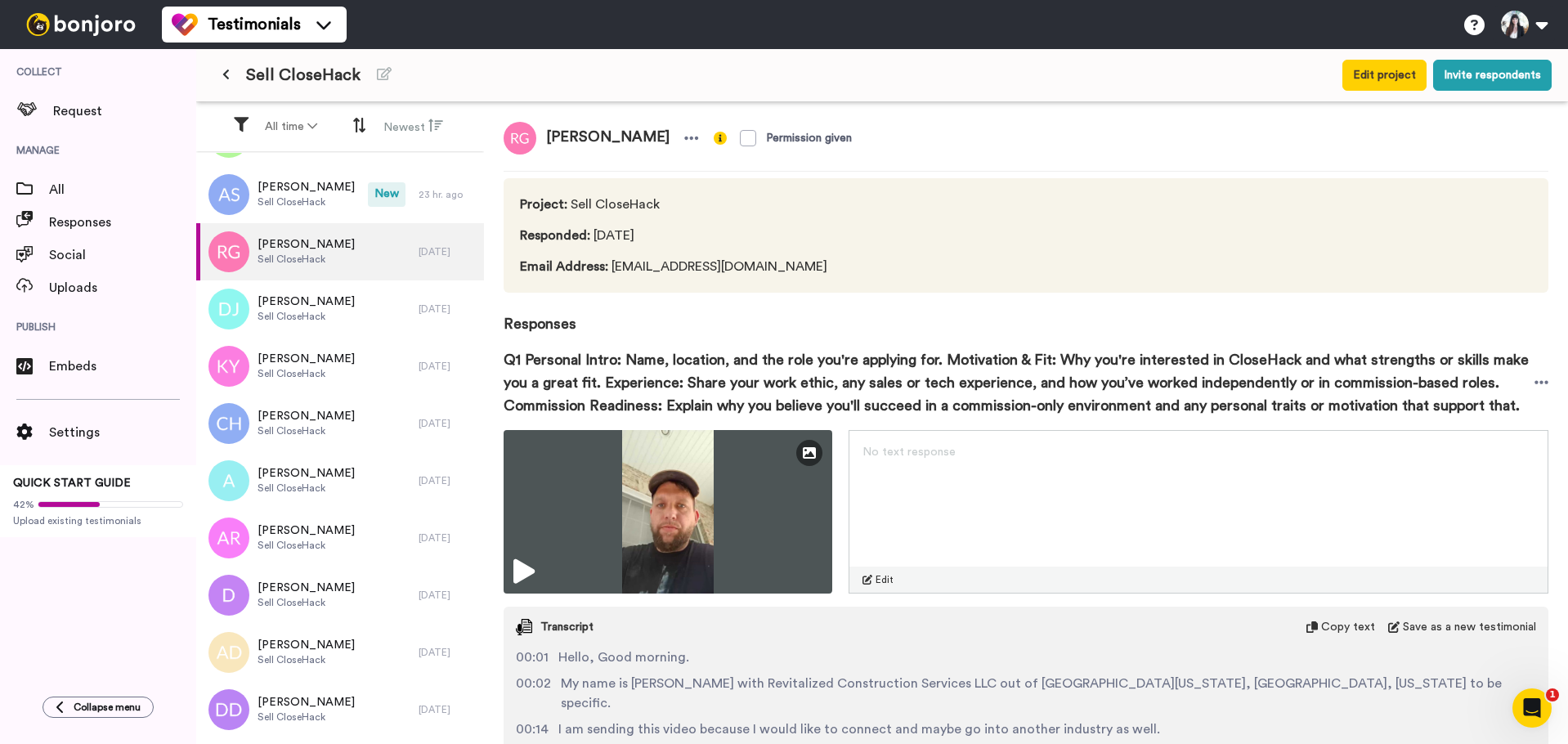
click at [567, 132] on span "[PERSON_NAME]" at bounding box center [608, 138] width 143 height 33
copy div "[PERSON_NAME]"
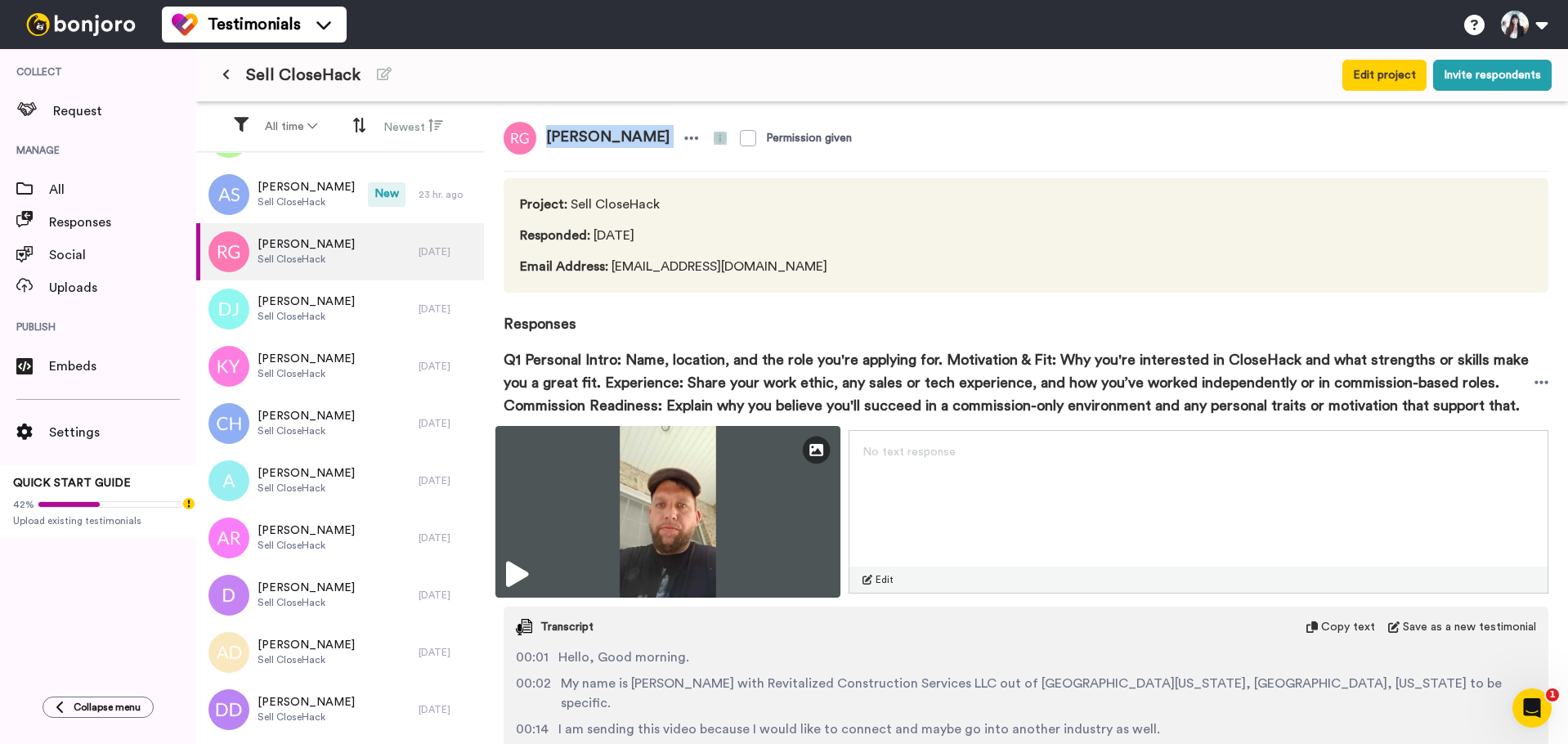
click at [682, 479] on img at bounding box center [668, 512] width 345 height 172
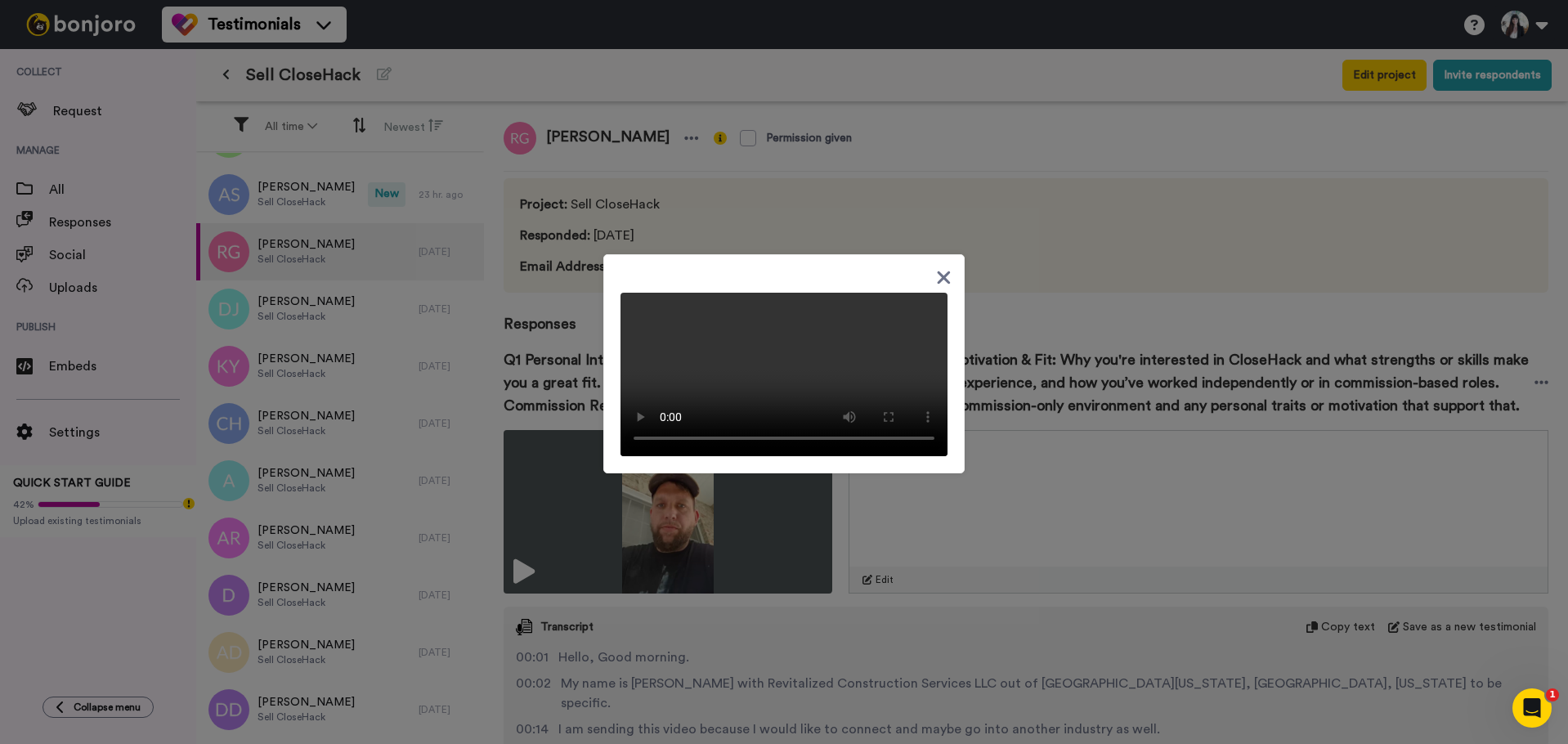
click at [940, 271] on icon at bounding box center [944, 278] width 13 height 13
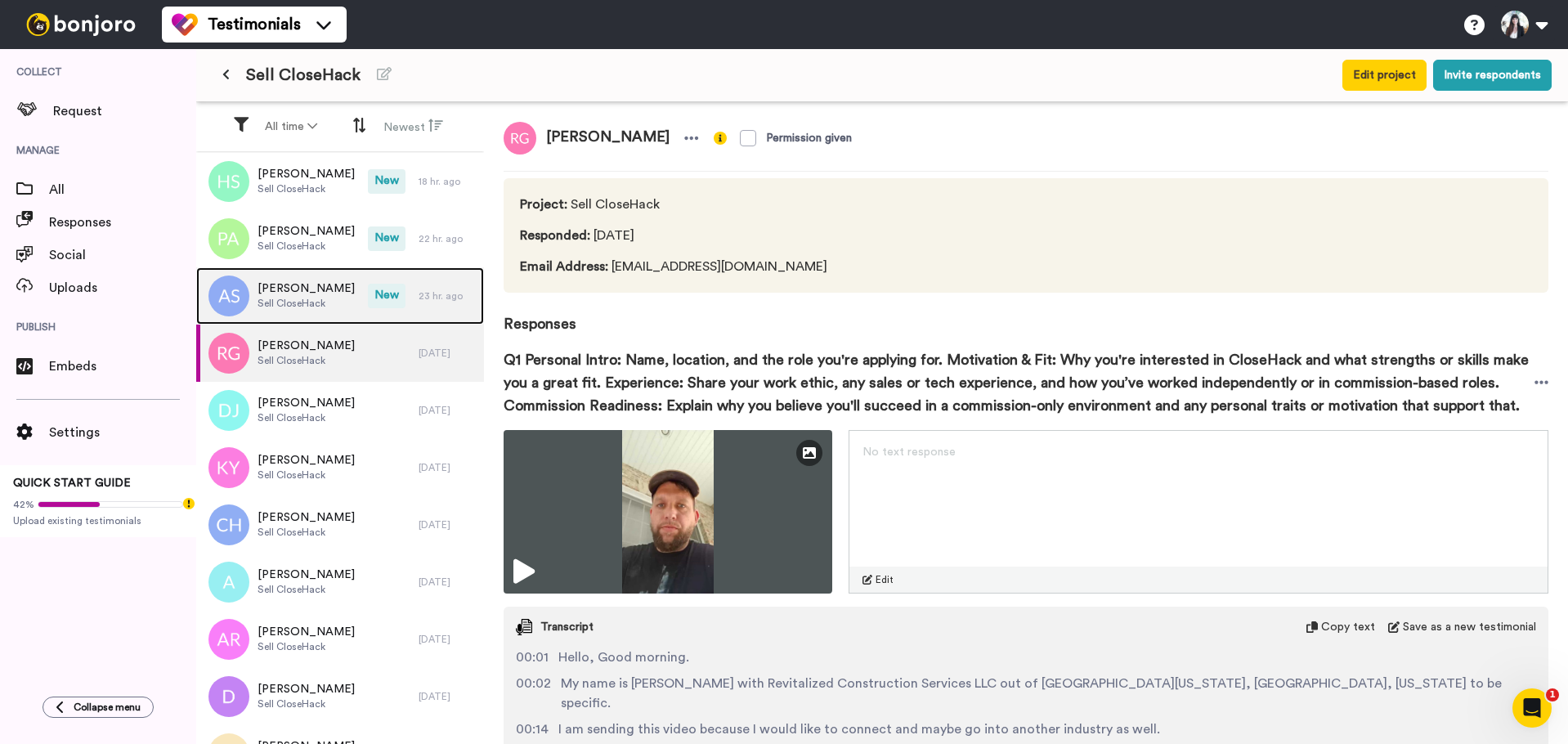
click at [329, 297] on span "Sell CloseHack" at bounding box center [306, 303] width 97 height 13
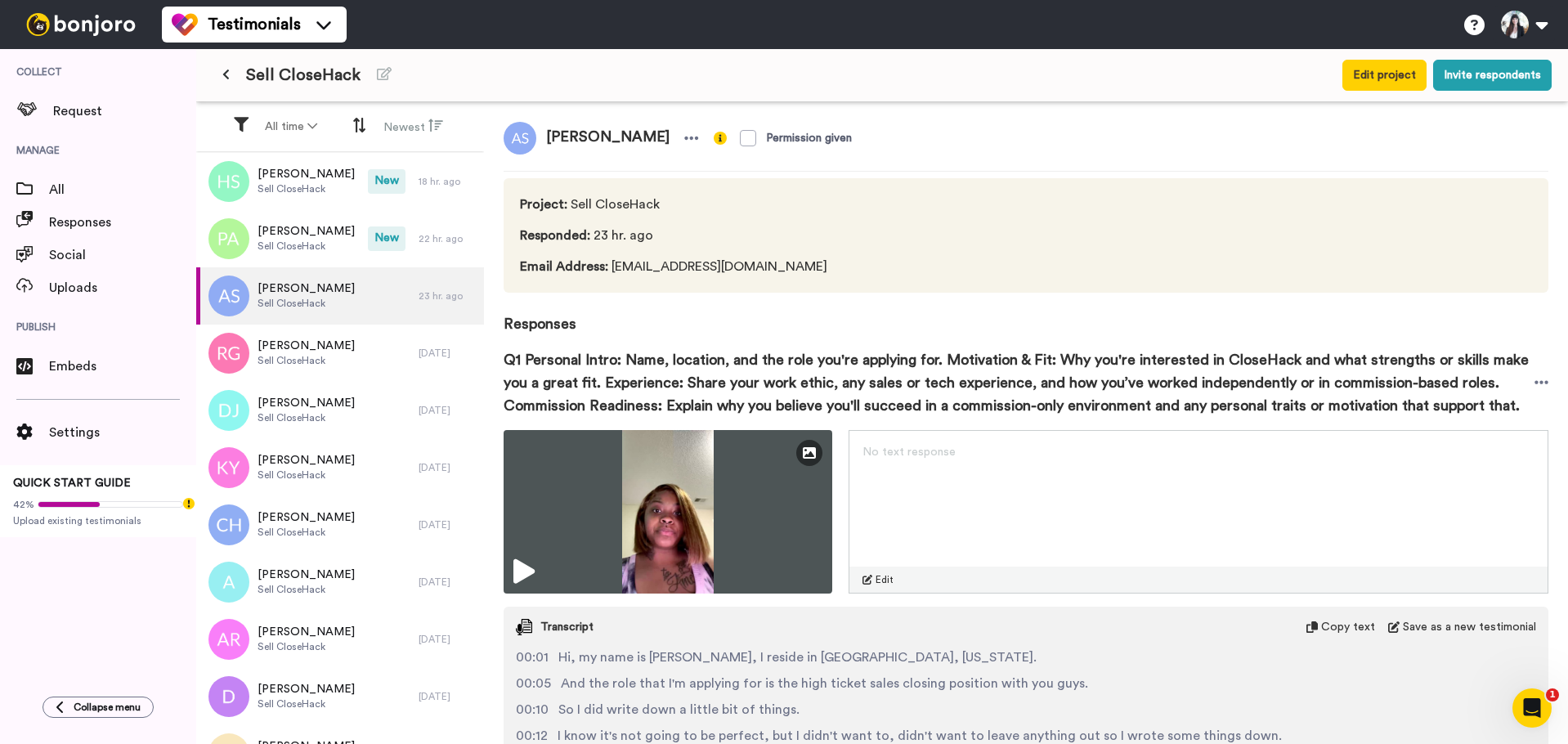
click at [581, 133] on span "[PERSON_NAME]" at bounding box center [608, 138] width 143 height 33
copy div "[PERSON_NAME]"
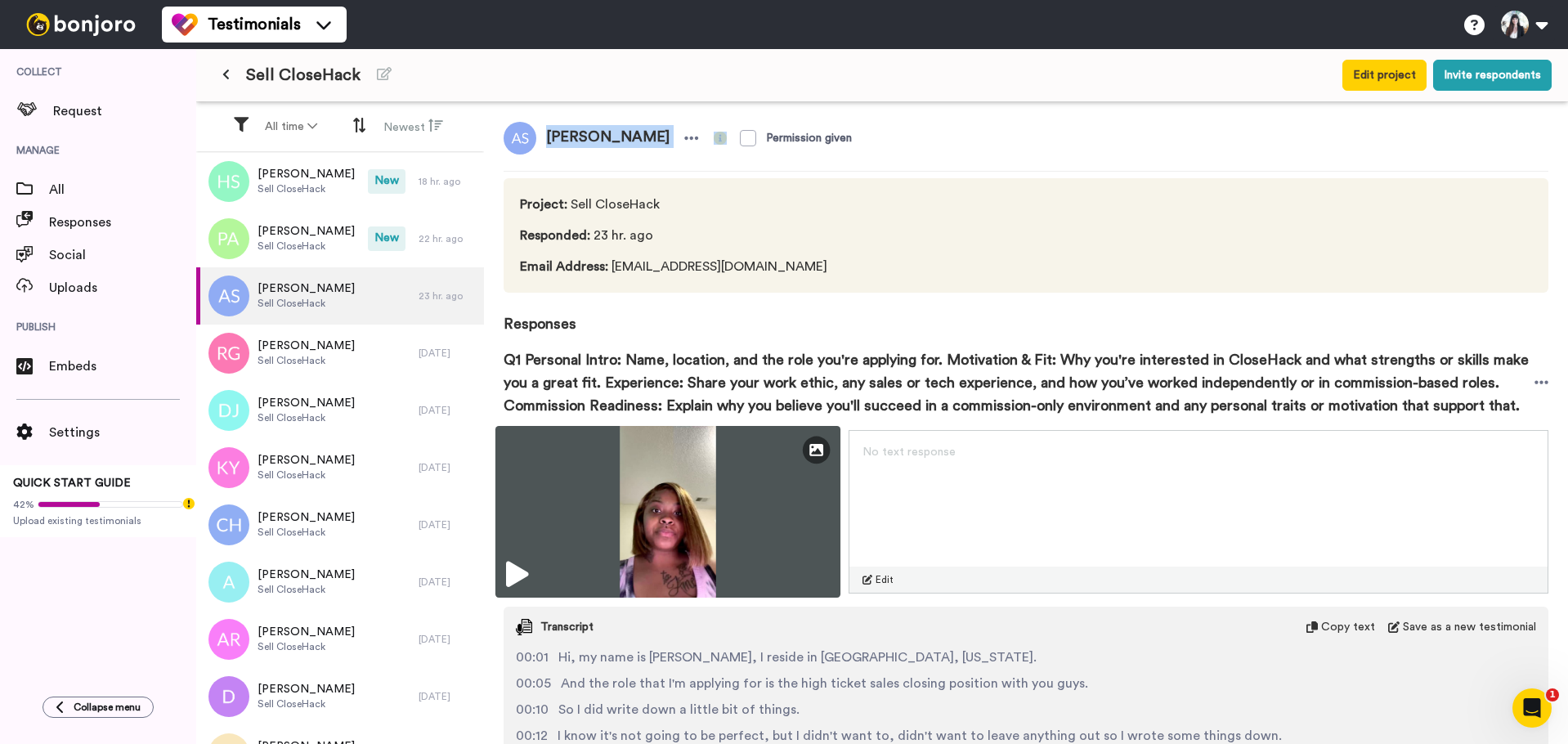
click at [678, 473] on img at bounding box center [668, 512] width 345 height 172
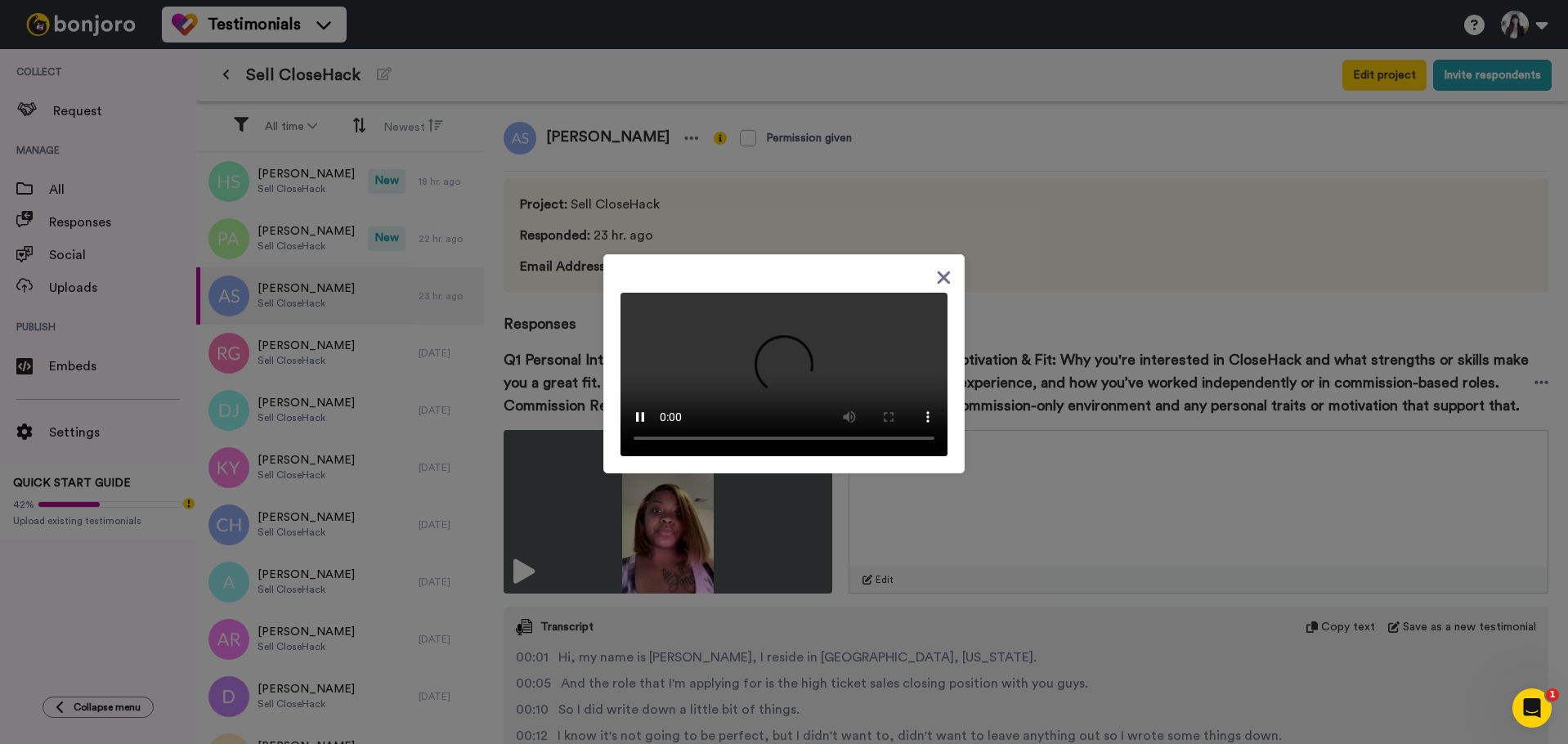
click at [941, 271] on icon at bounding box center [944, 278] width 13 height 13
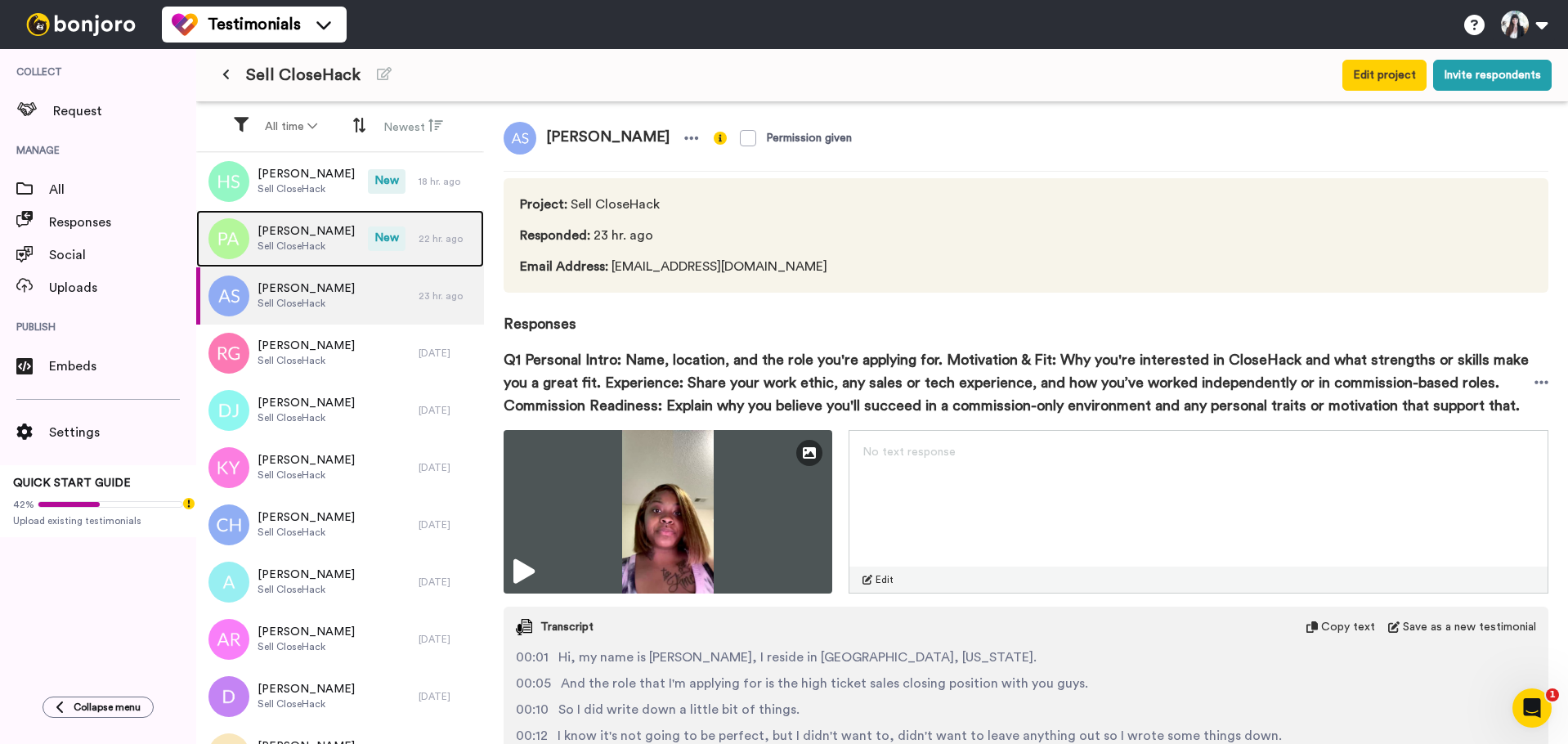
click at [310, 241] on span "Sell CloseHack" at bounding box center [306, 246] width 97 height 13
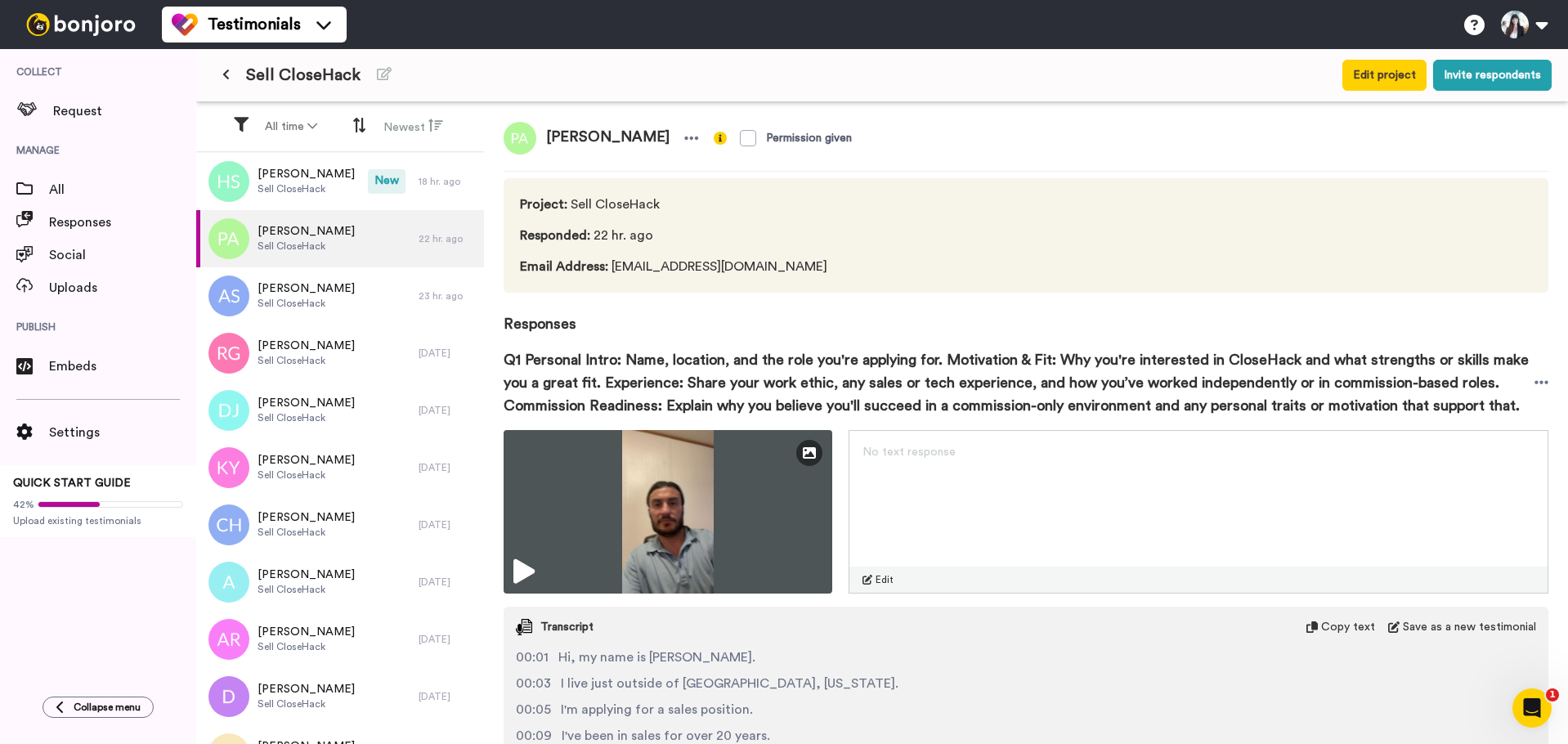
click at [602, 132] on span "[PERSON_NAME]" at bounding box center [608, 138] width 143 height 33
copy div "[PERSON_NAME]"
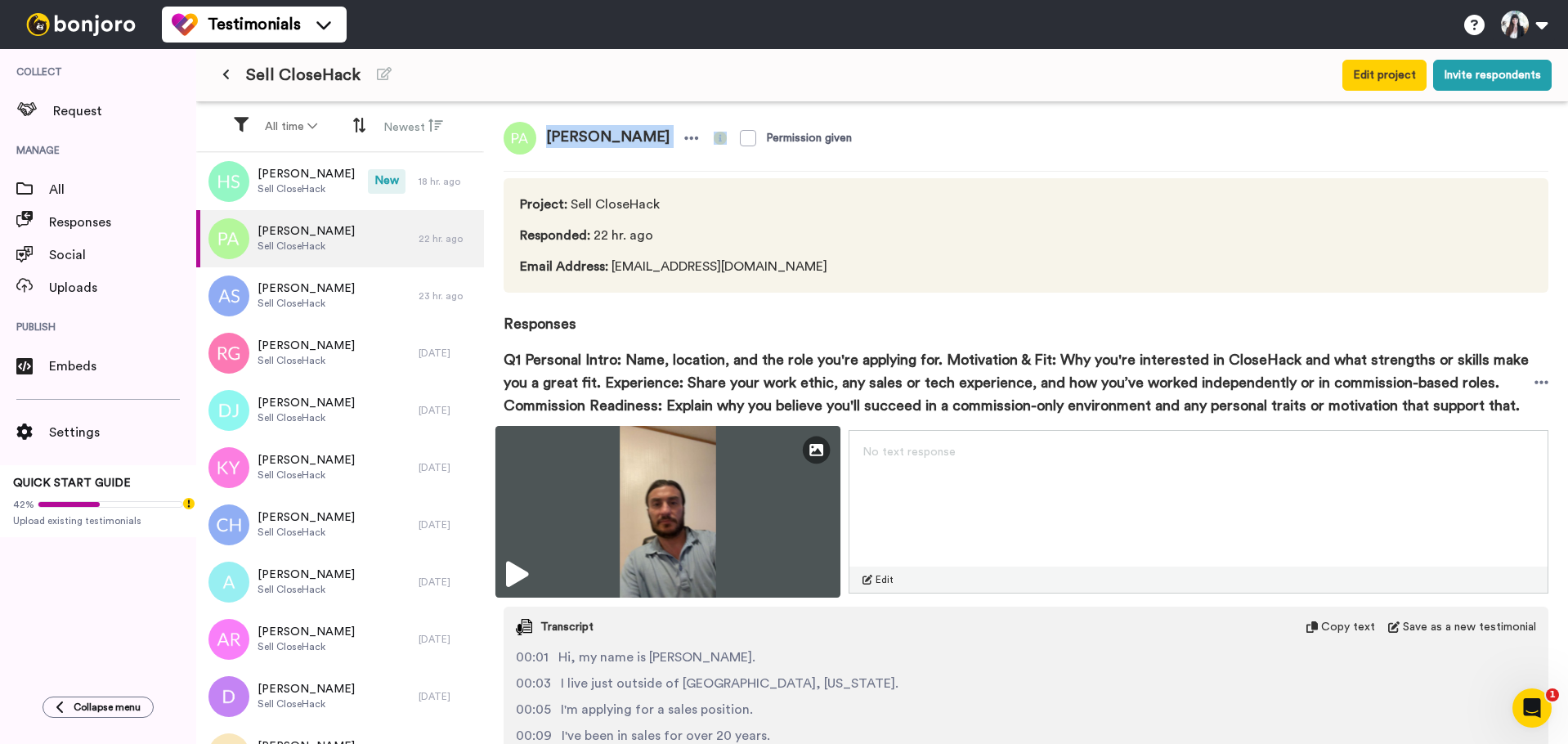
click at [695, 484] on img at bounding box center [668, 512] width 345 height 172
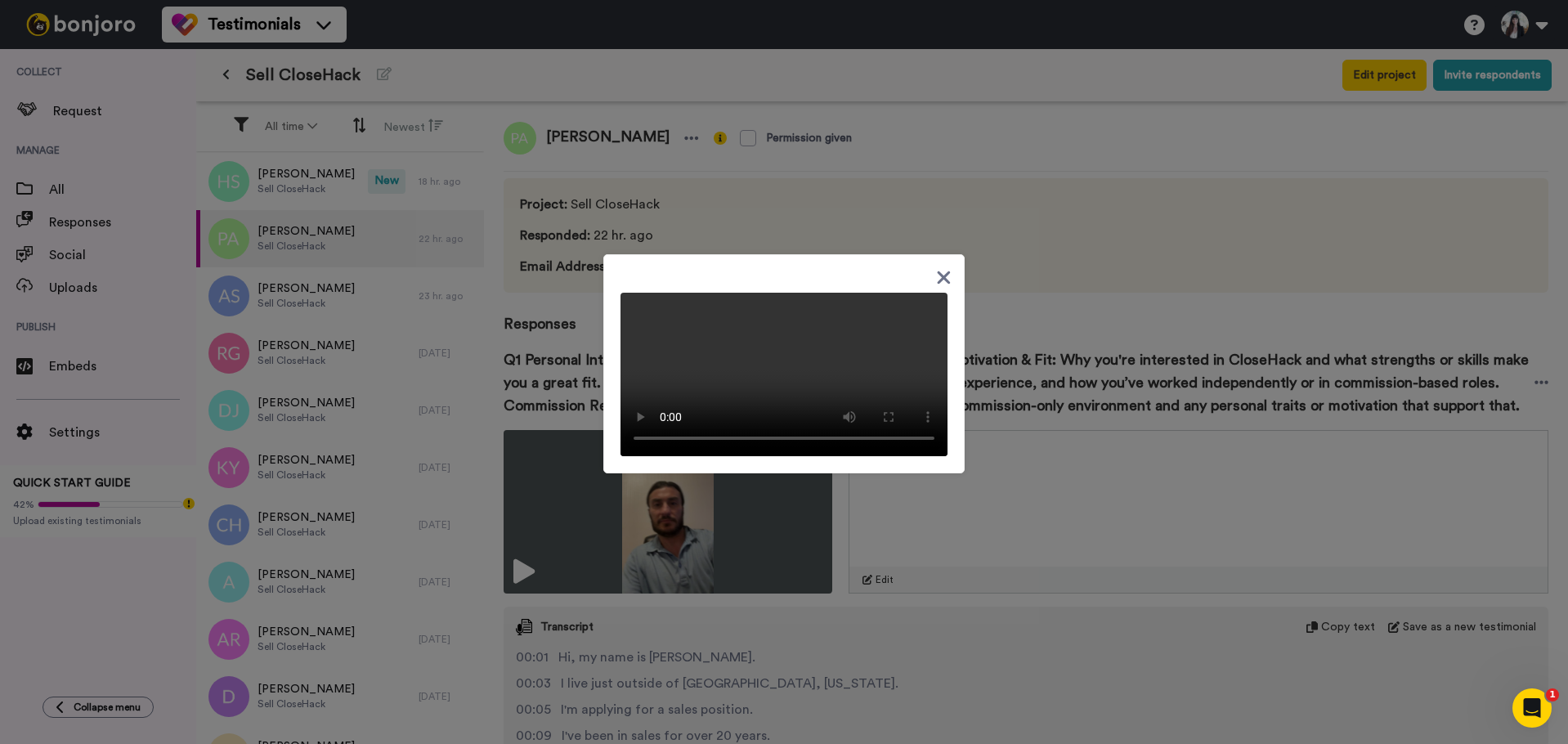
click at [937, 271] on icon at bounding box center [944, 278] width 13 height 13
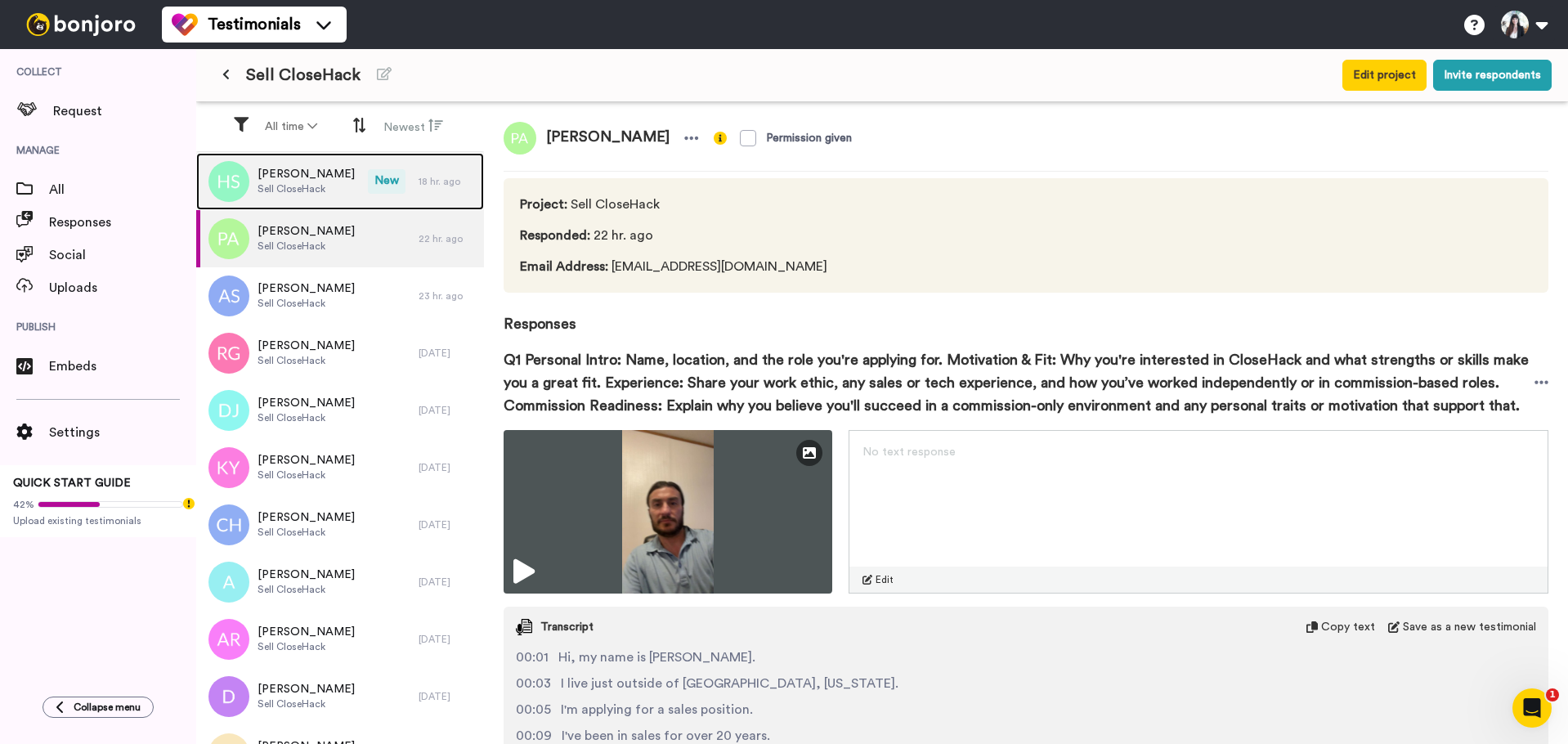
click at [283, 161] on div "[PERSON_NAME] Sell CloseHack" at bounding box center [282, 182] width 172 height 57
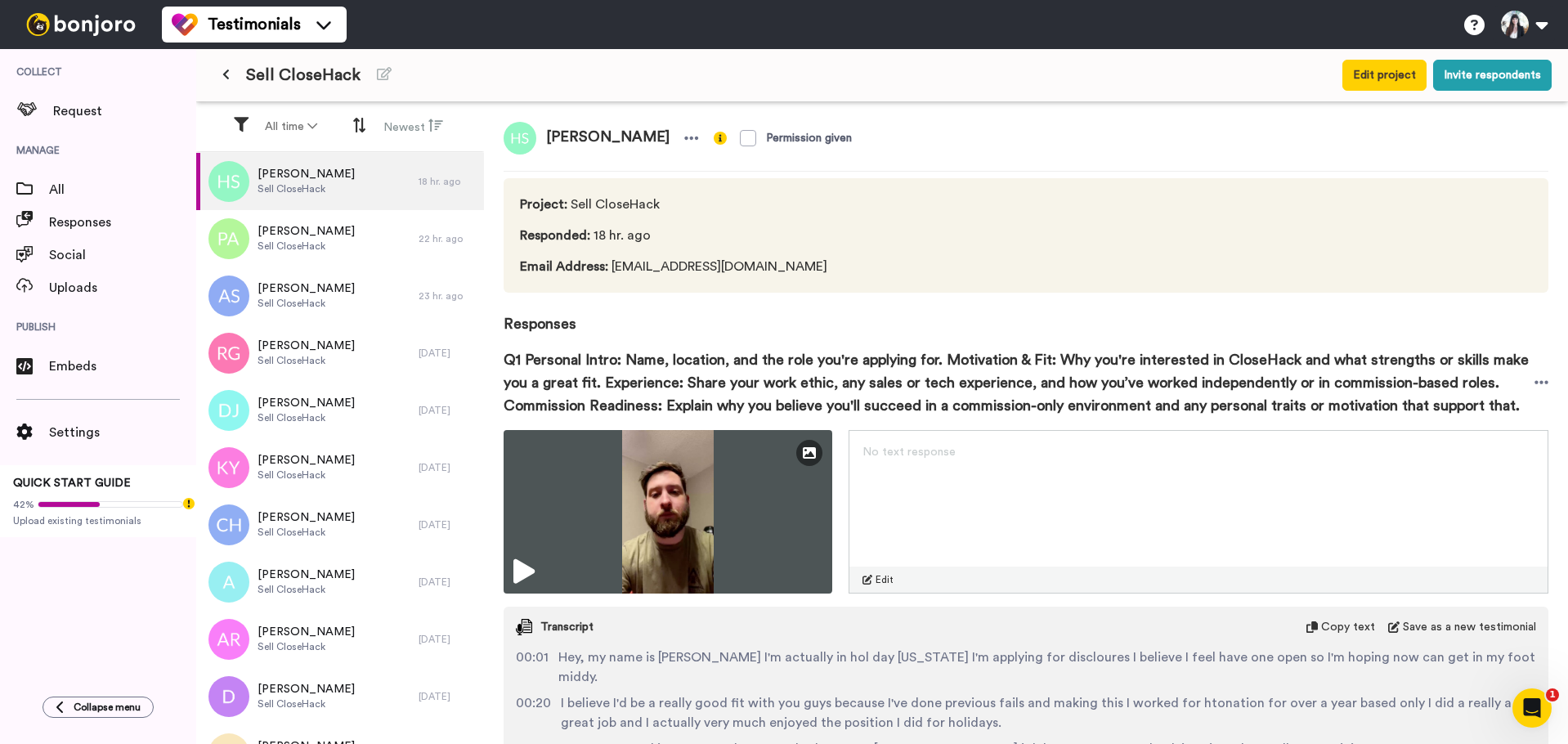
click at [566, 138] on span "[PERSON_NAME]" at bounding box center [608, 138] width 143 height 33
click at [568, 138] on span "[PERSON_NAME]" at bounding box center [608, 138] width 143 height 33
copy div "[PERSON_NAME]"
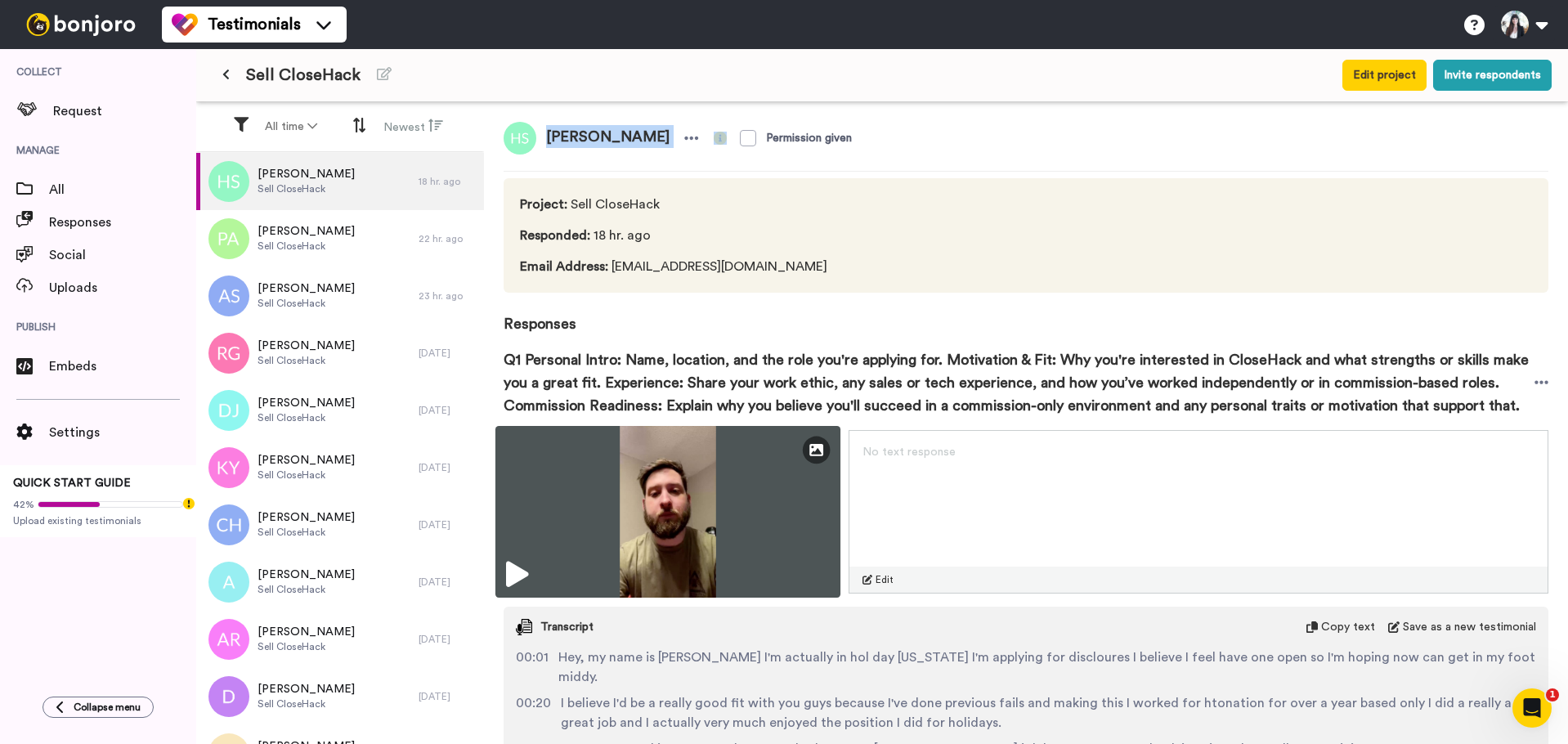
click at [661, 469] on img at bounding box center [668, 512] width 345 height 172
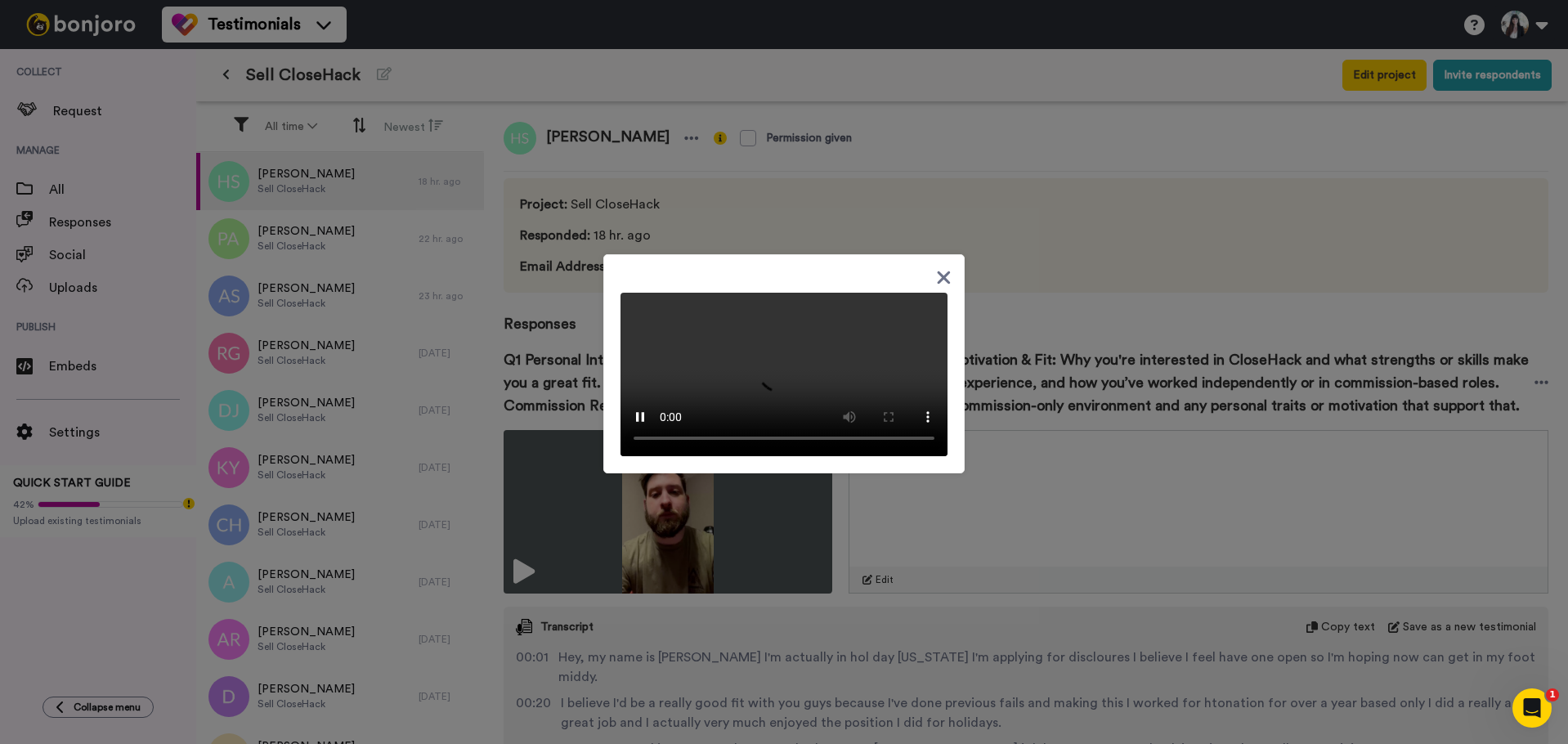
click at [937, 267] on icon at bounding box center [943, 277] width 16 height 20
